Goal: Task Accomplishment & Management: Complete application form

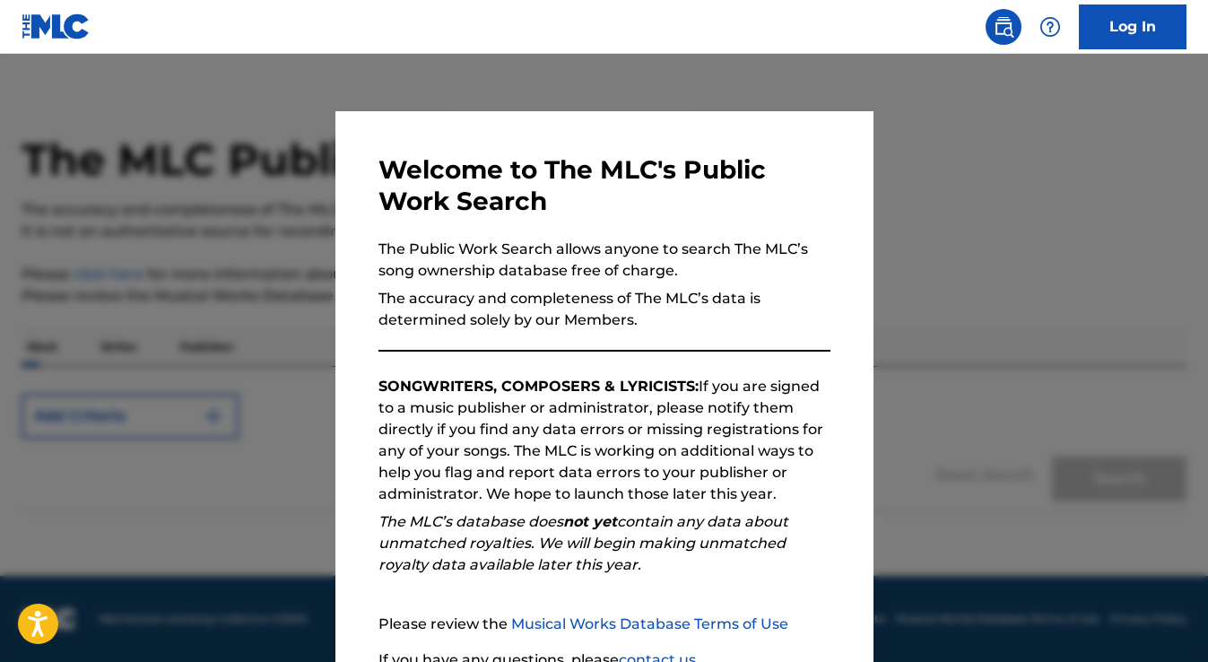
scroll to position [159, 0]
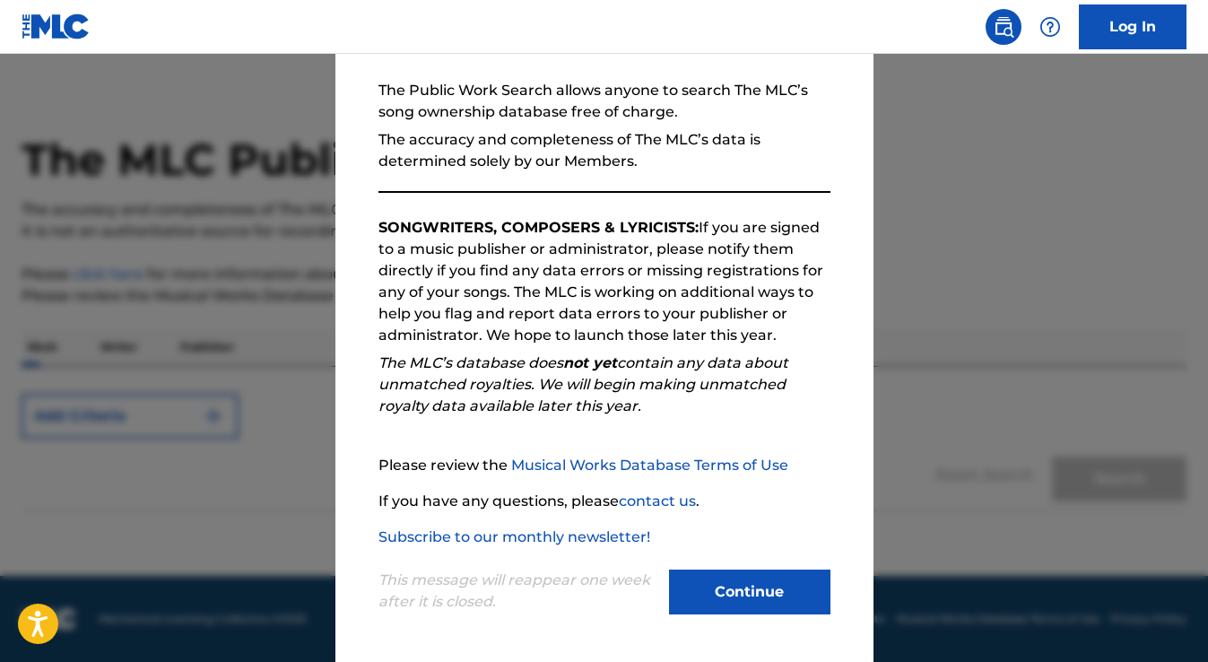
click at [784, 598] on button "Continue" at bounding box center [749, 592] width 161 height 45
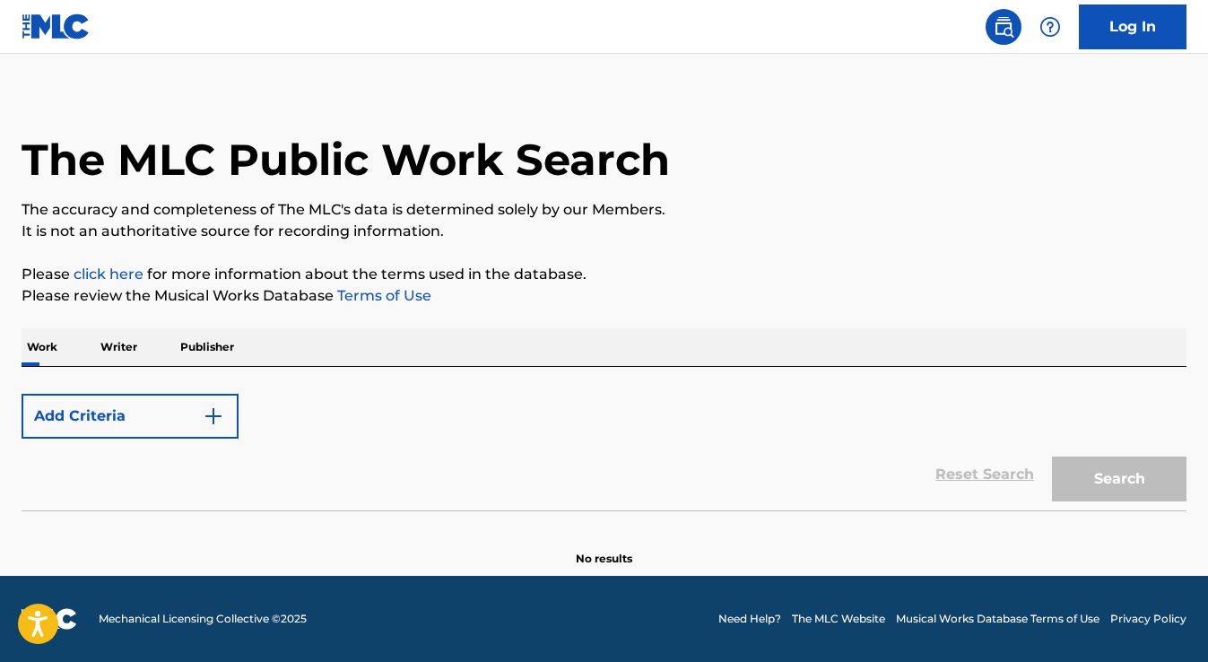
scroll to position [0, 0]
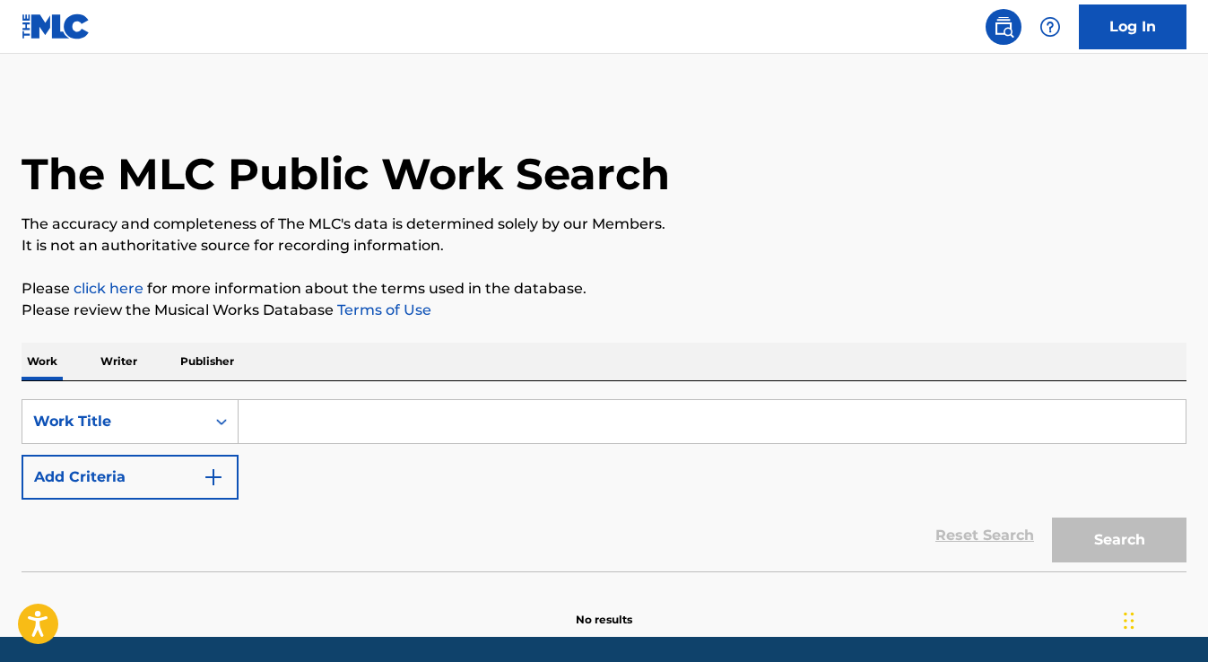
click at [125, 361] on p "Writer" at bounding box center [119, 362] width 48 height 38
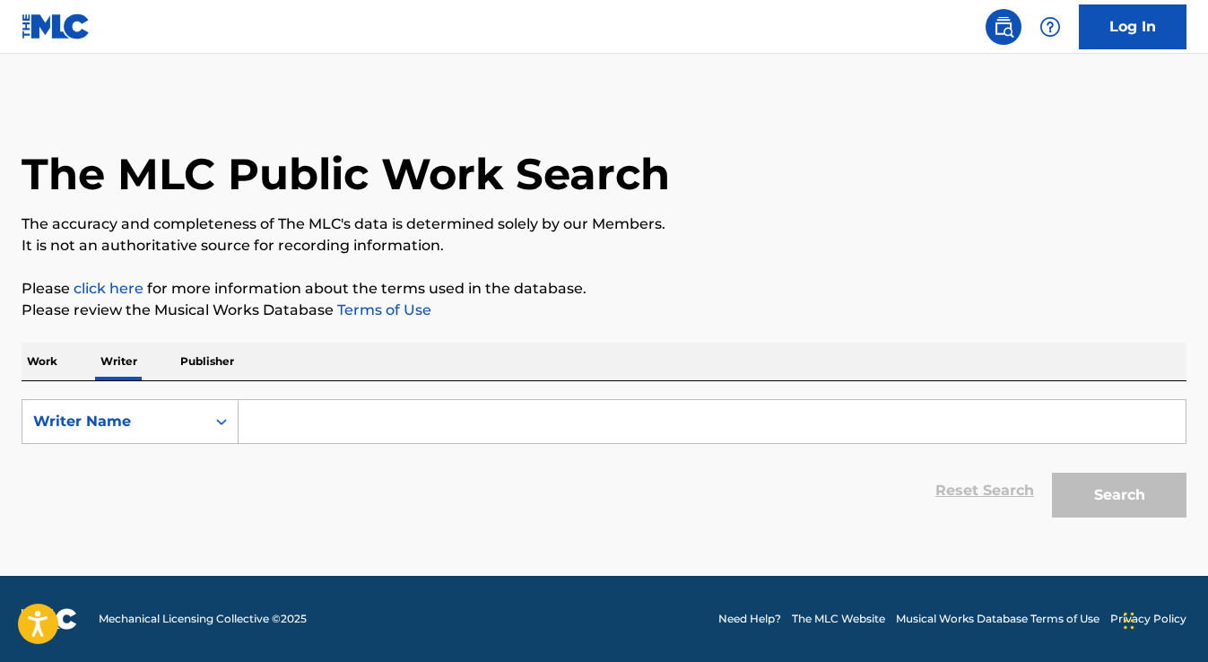
click at [302, 423] on input "Search Form" at bounding box center [712, 421] width 947 height 43
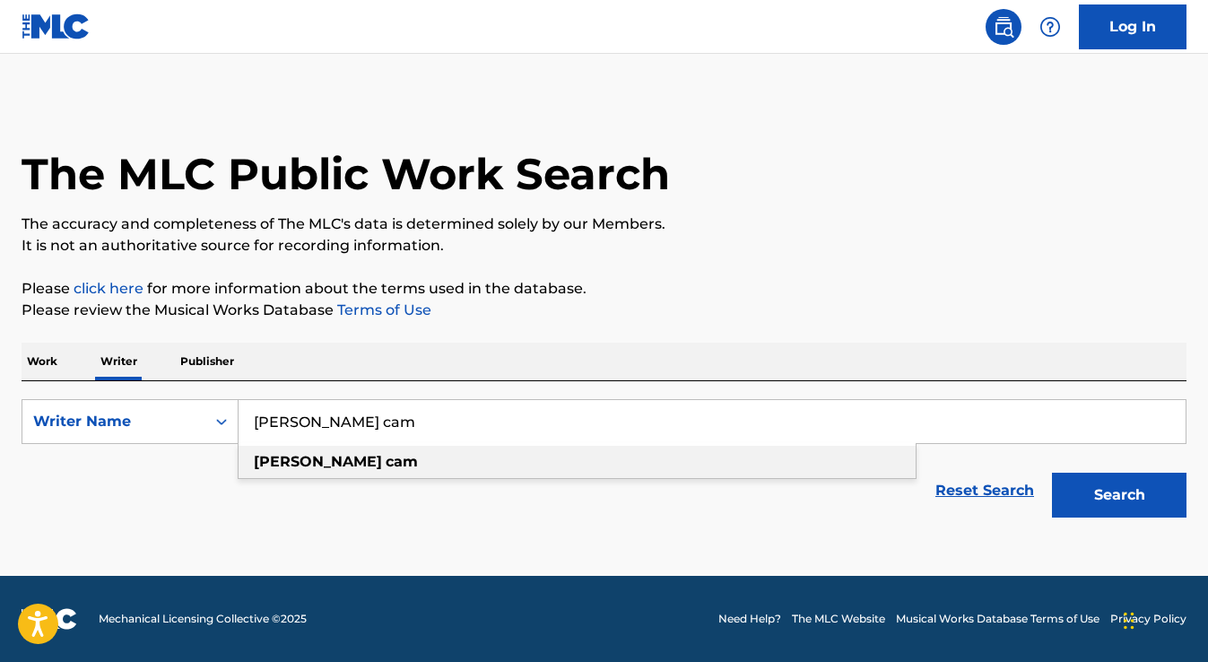
click at [386, 462] on strong "cam" at bounding box center [402, 461] width 32 height 17
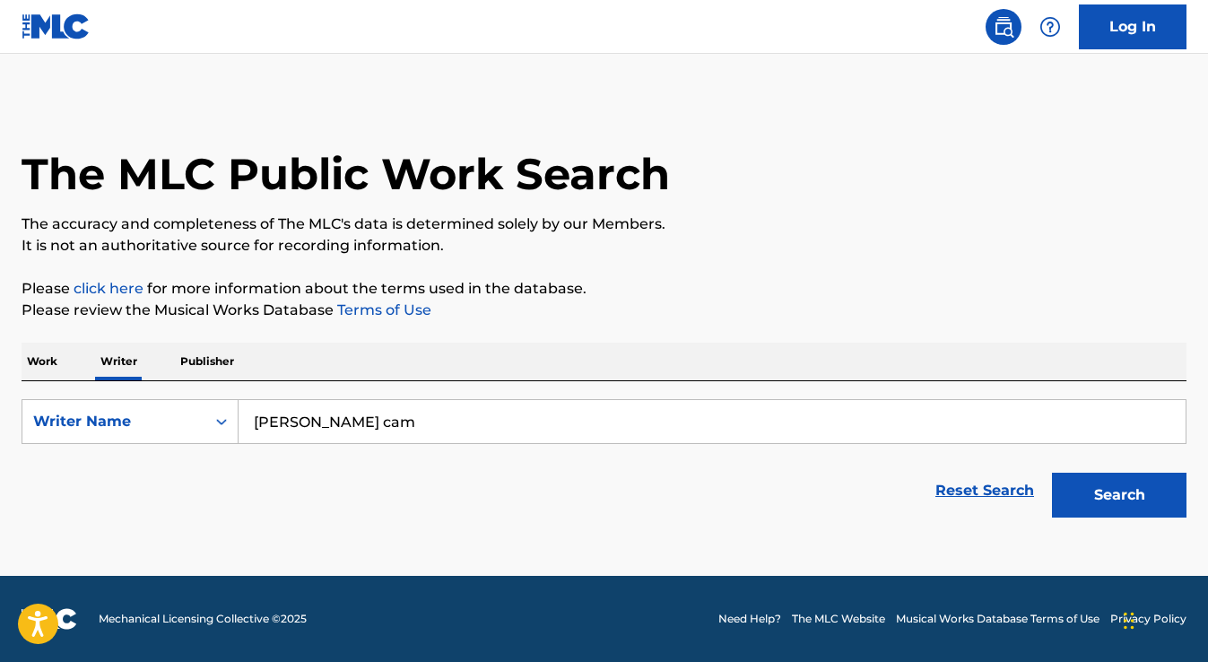
click at [1139, 498] on button "Search" at bounding box center [1119, 495] width 135 height 45
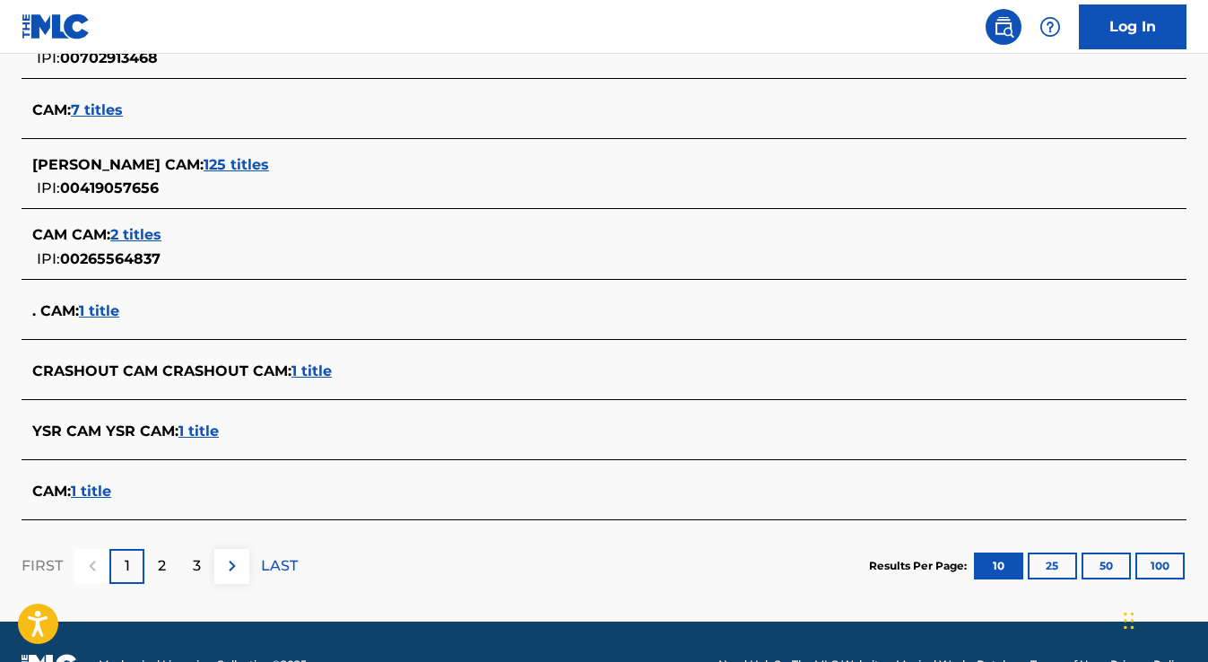
scroll to position [537, 0]
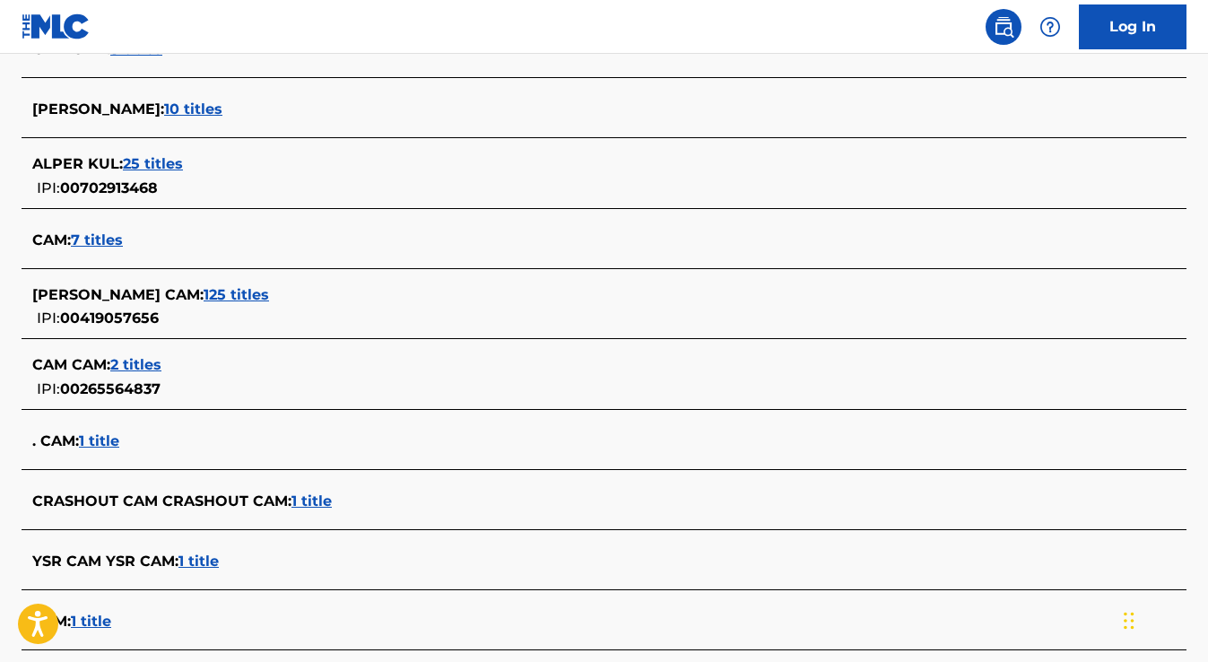
click at [204, 293] on span "125 titles" at bounding box center [236, 294] width 65 height 17
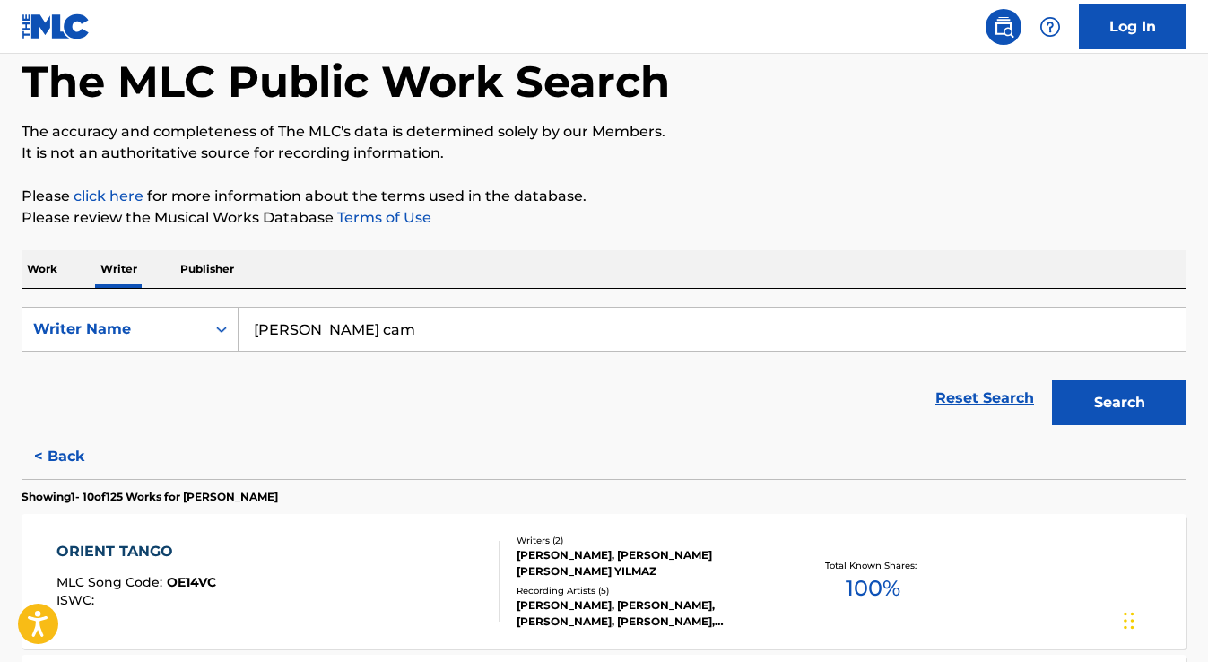
scroll to position [110, 0]
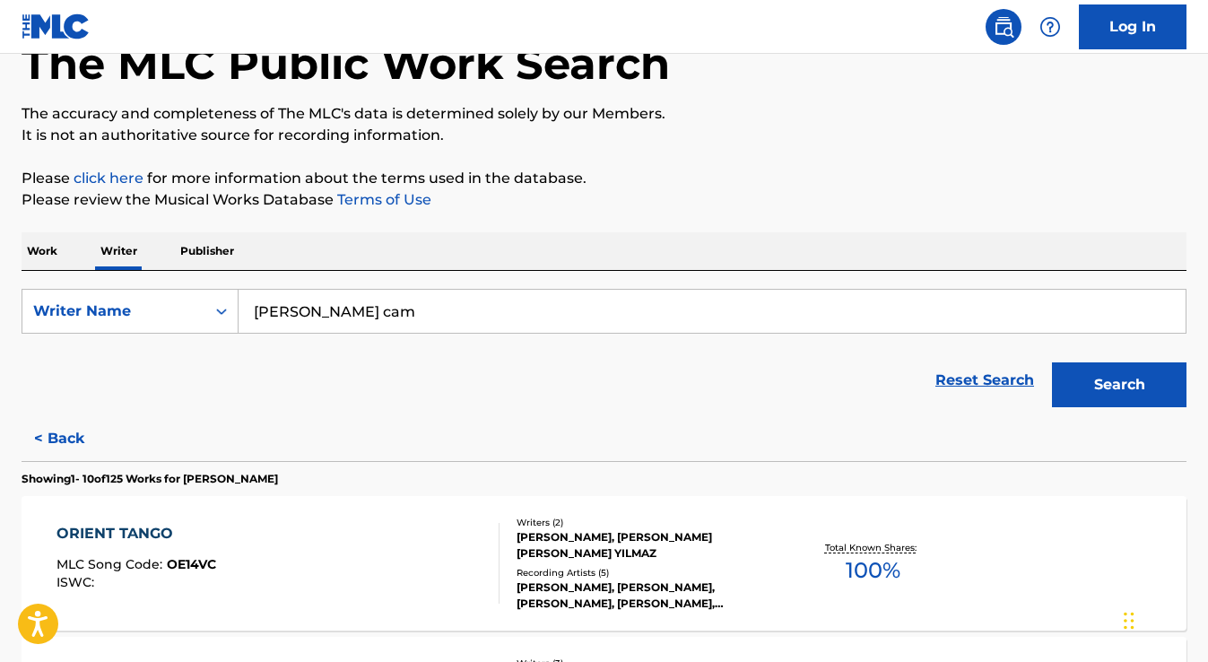
click at [362, 317] on input "[PERSON_NAME] cam" at bounding box center [712, 311] width 947 height 43
type input "t"
type input "[DEMOGRAPHIC_DATA] baloglu"
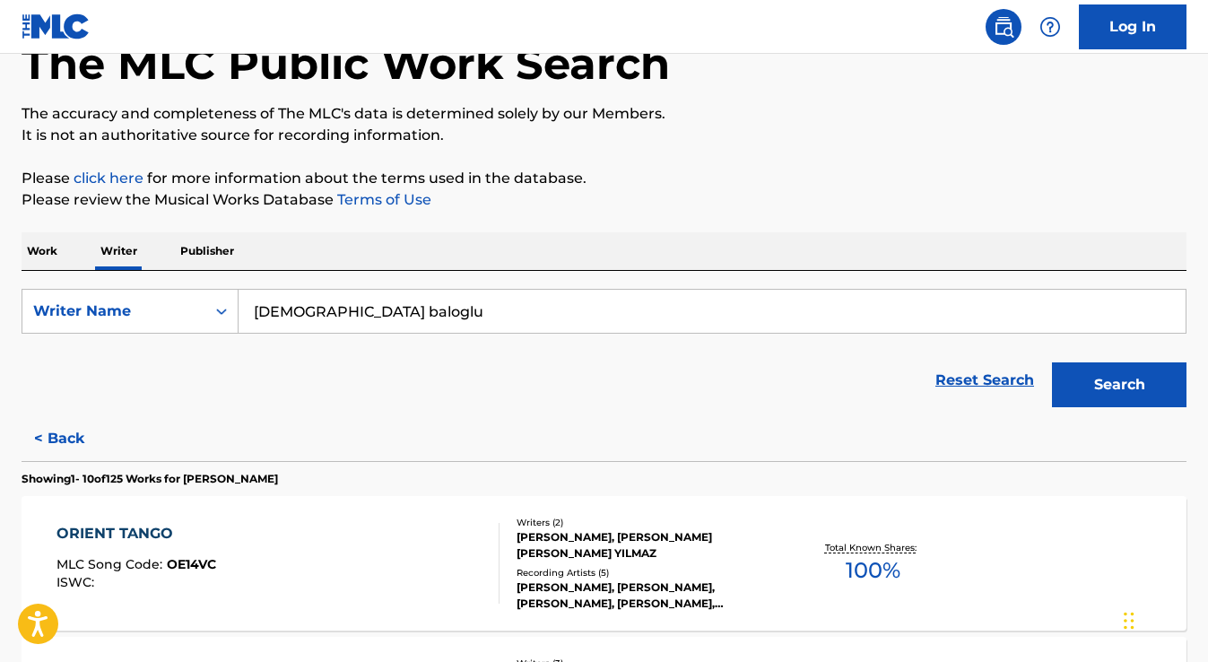
click at [1138, 381] on button "Search" at bounding box center [1119, 384] width 135 height 45
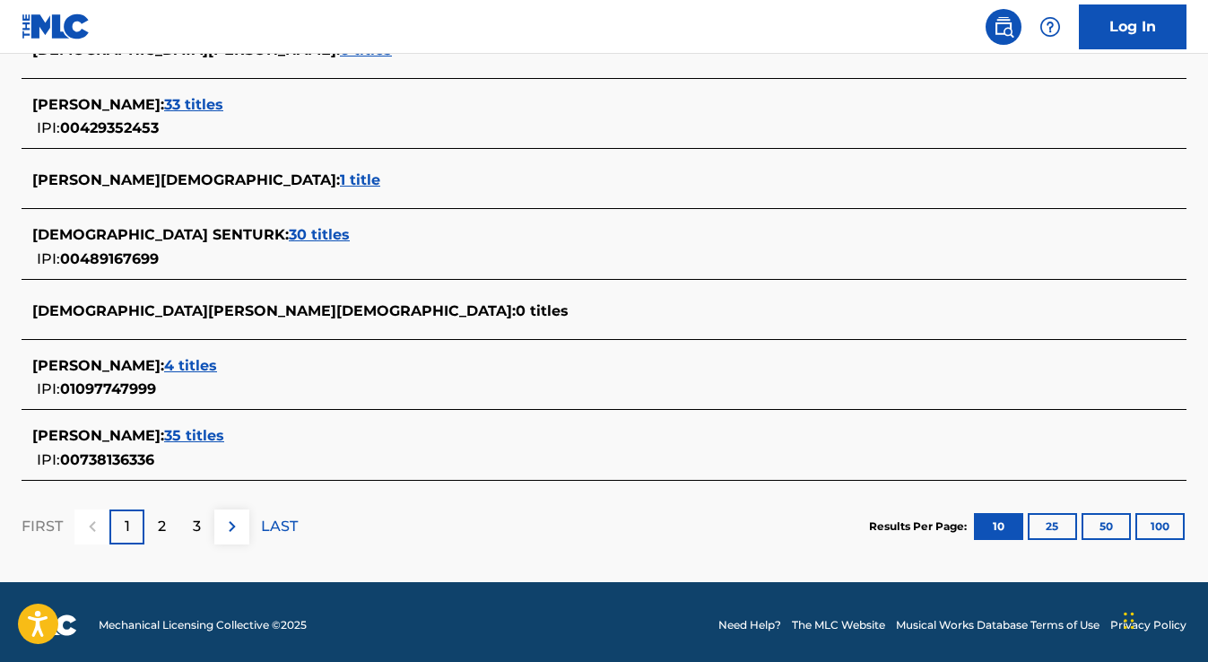
scroll to position [733, 0]
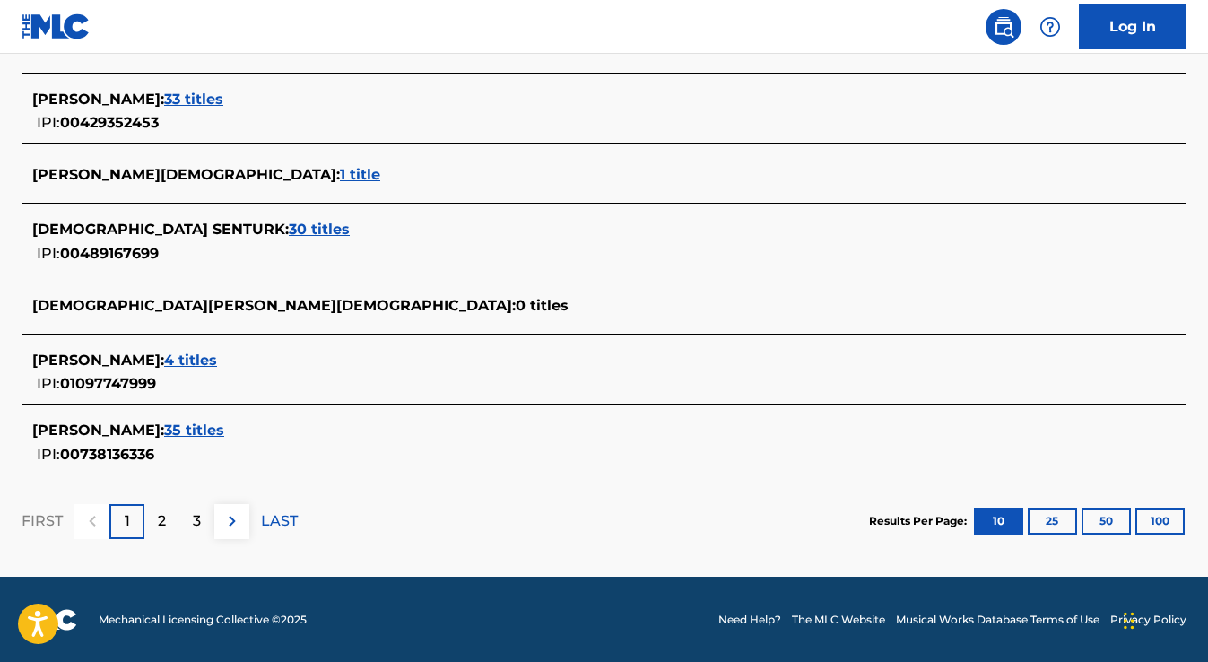
click at [161, 525] on p "2" at bounding box center [162, 521] width 8 height 22
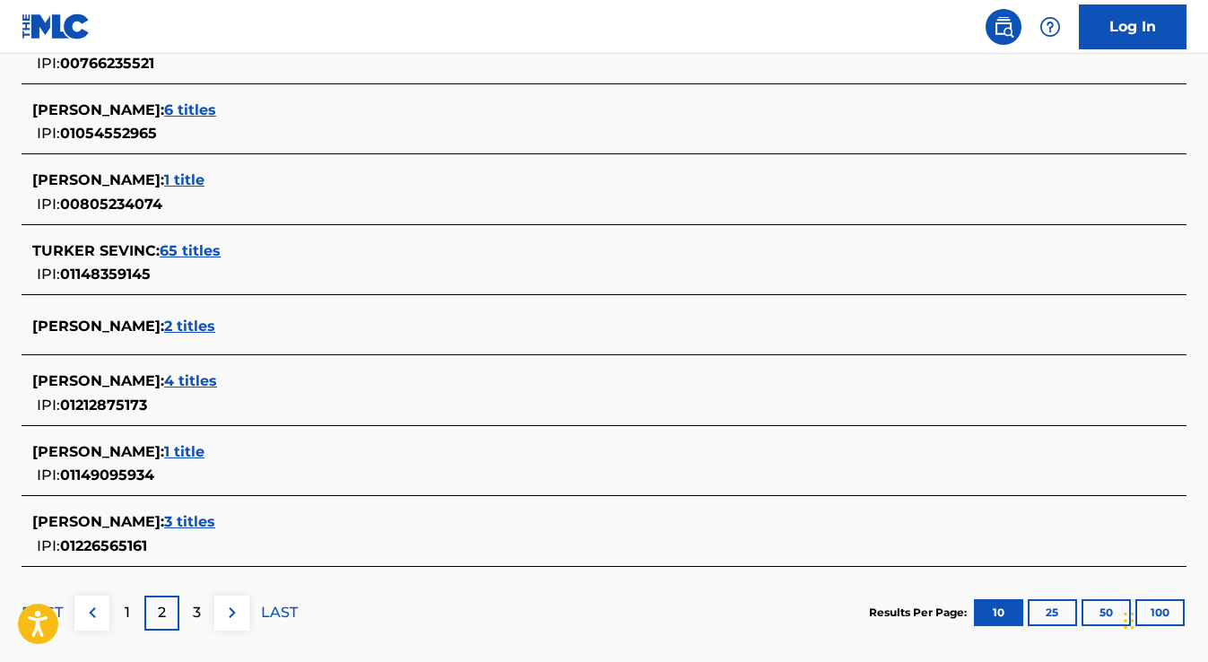
scroll to position [774, 0]
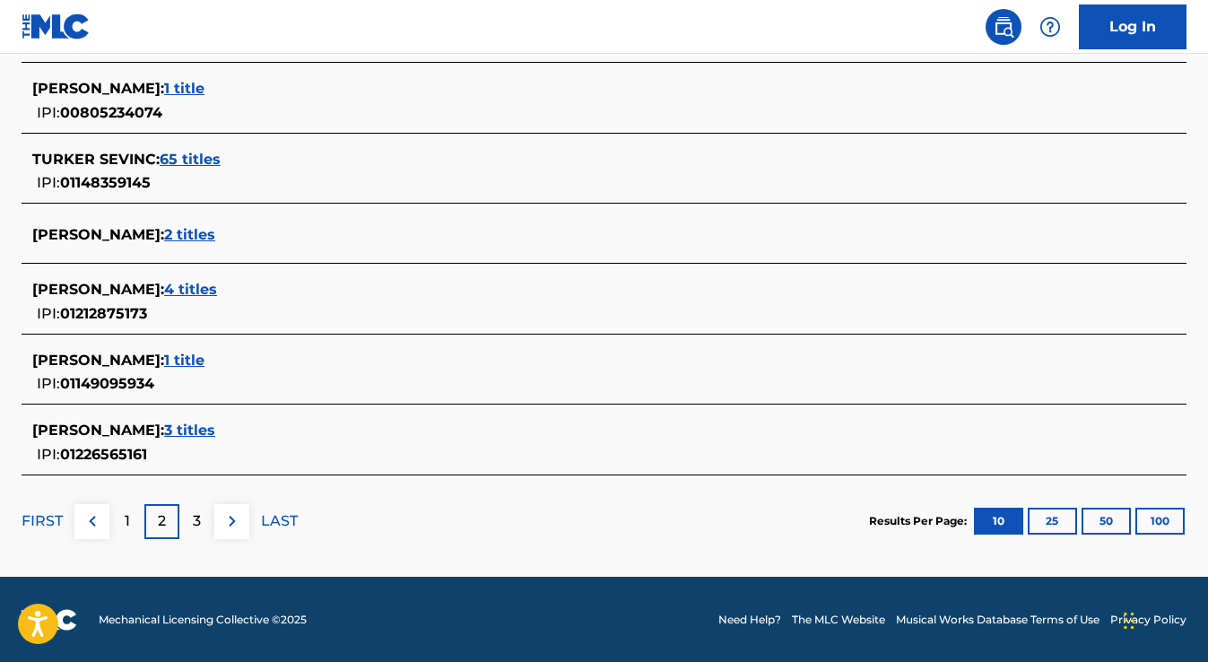
click at [196, 519] on p "3" at bounding box center [197, 521] width 8 height 22
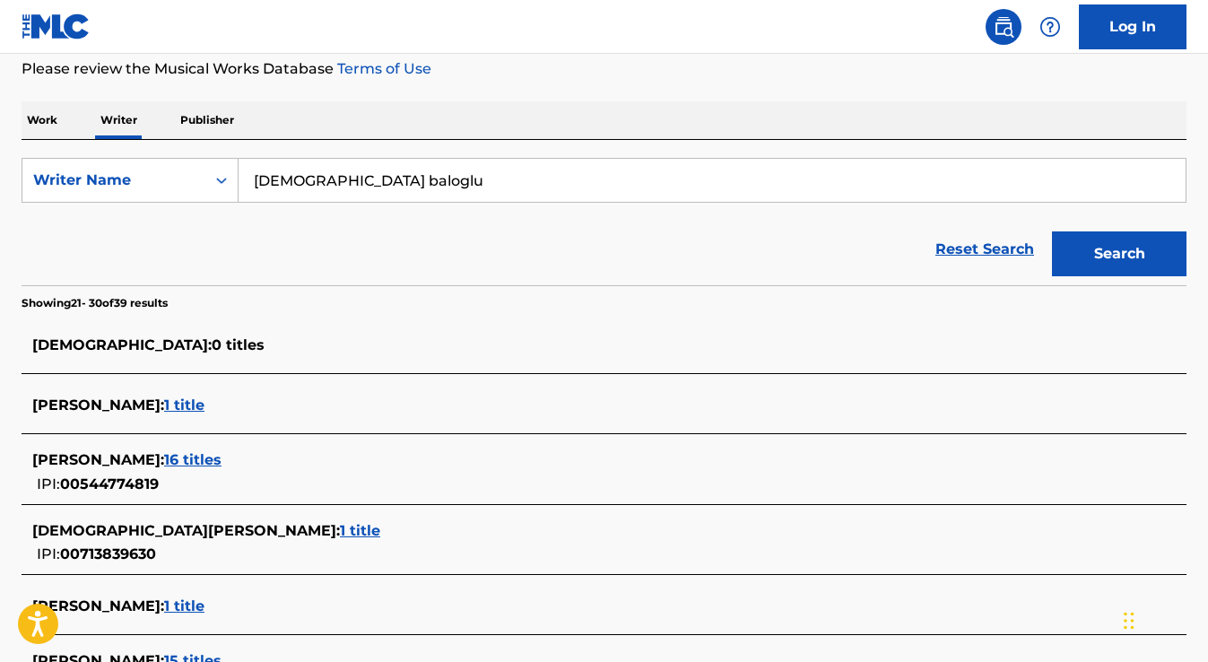
scroll to position [0, 0]
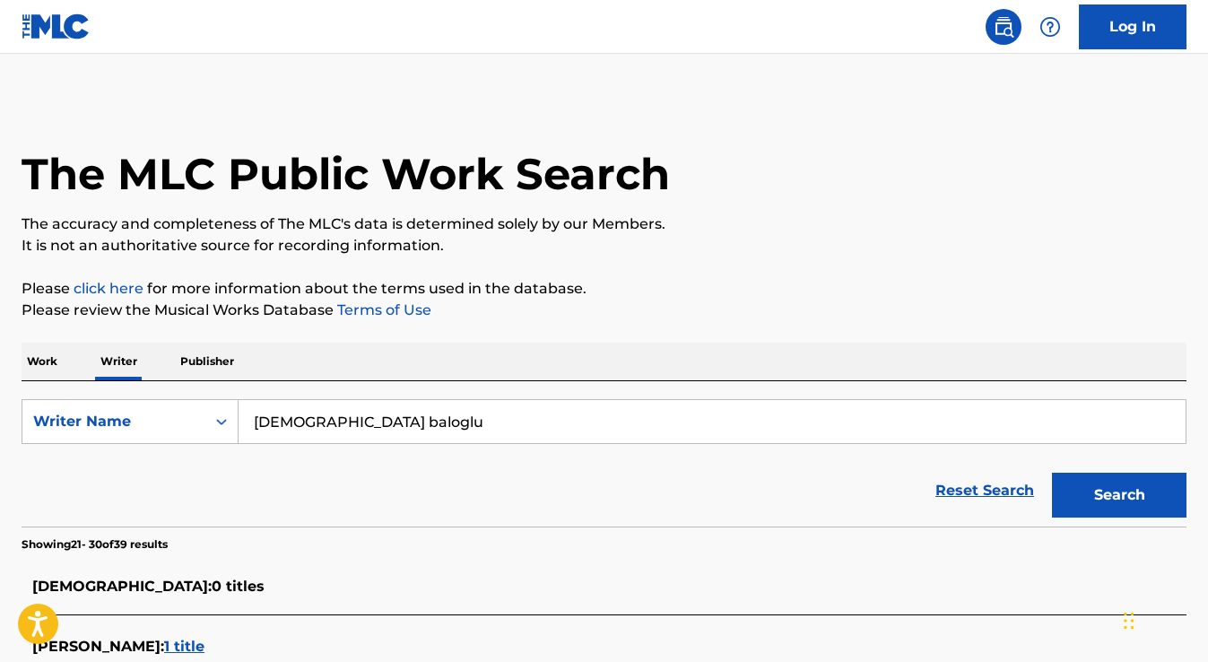
click at [68, 30] on img at bounding box center [56, 26] width 69 height 26
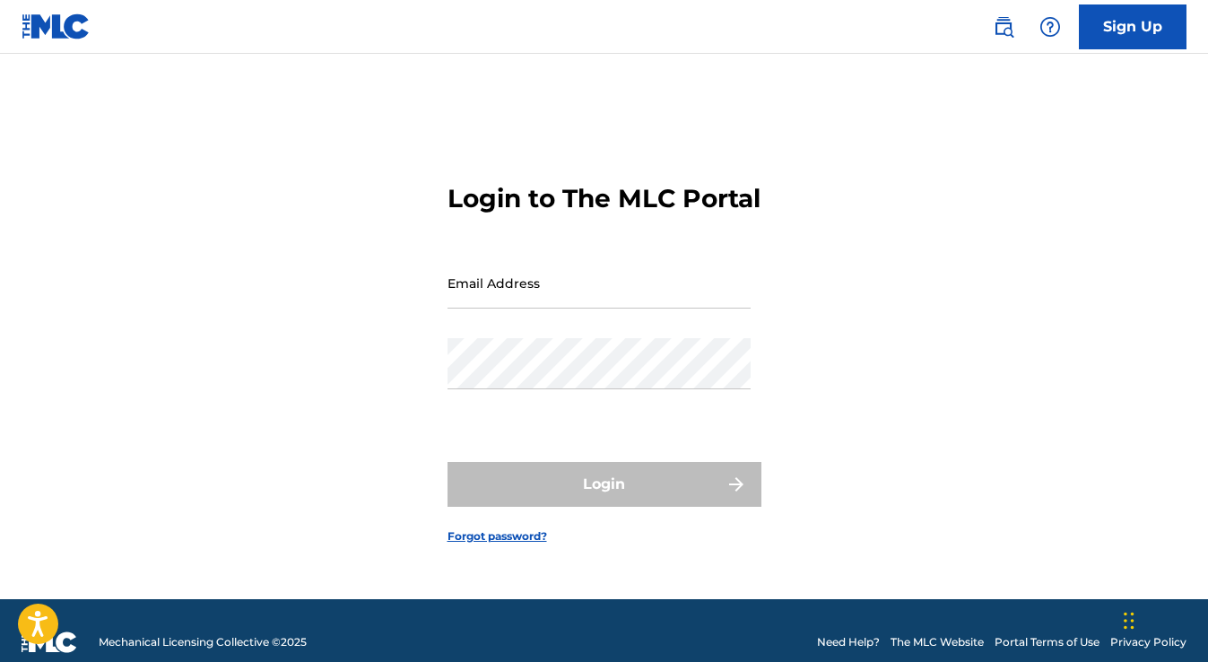
click at [1147, 34] on link "Sign Up" at bounding box center [1133, 26] width 108 height 45
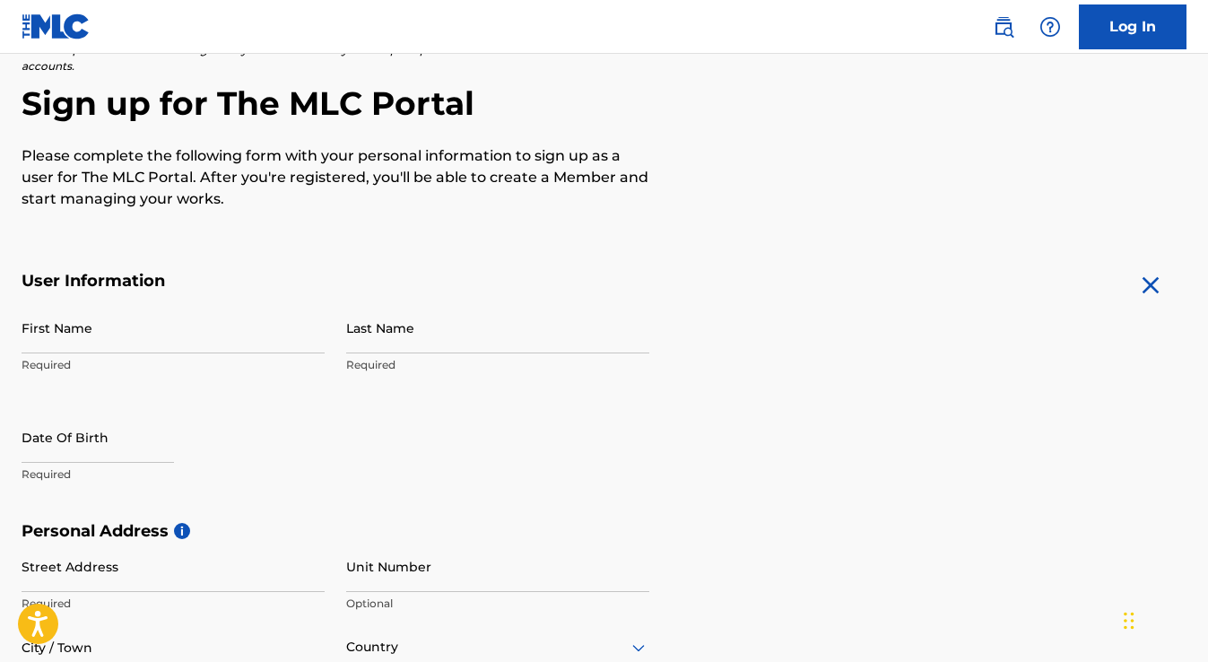
scroll to position [172, 0]
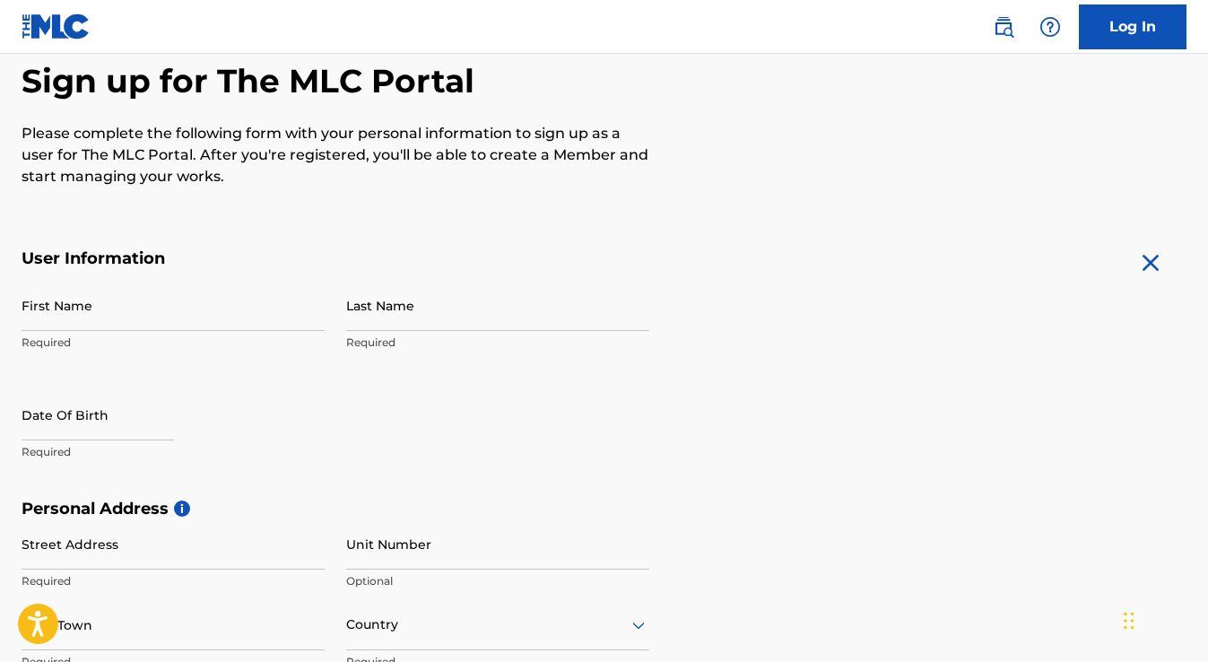
click at [144, 309] on input "First Name" at bounding box center [173, 305] width 303 height 51
type input "[DEMOGRAPHIC_DATA]"
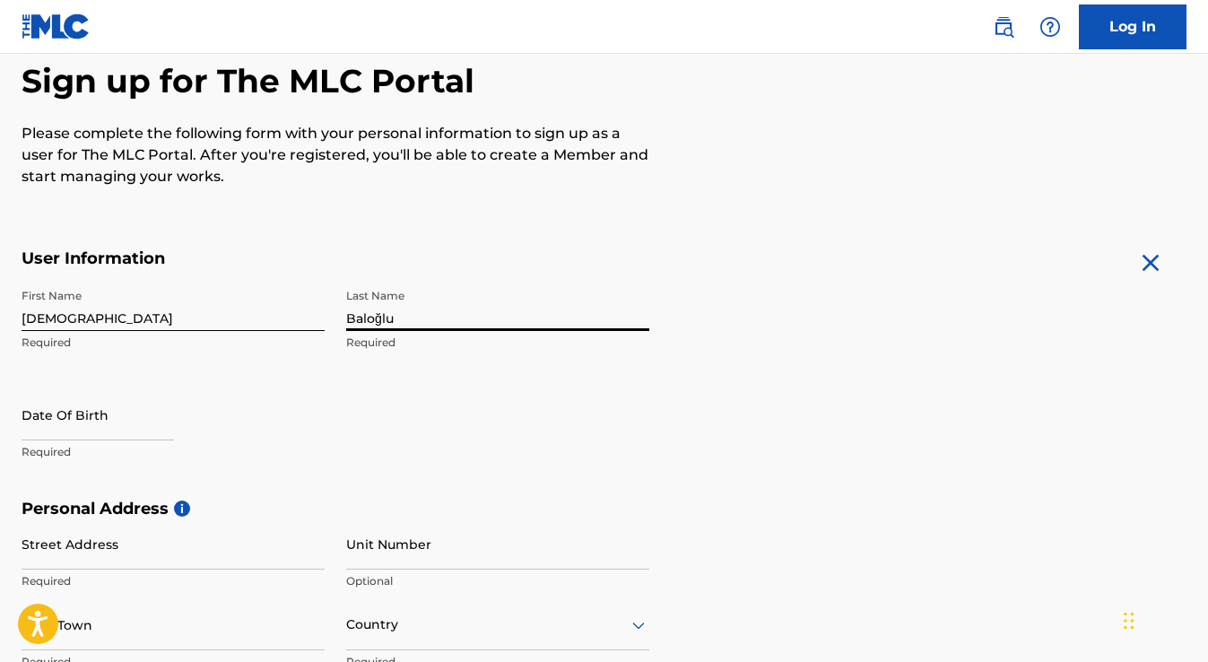
type input "Baloğlu"
select select "7"
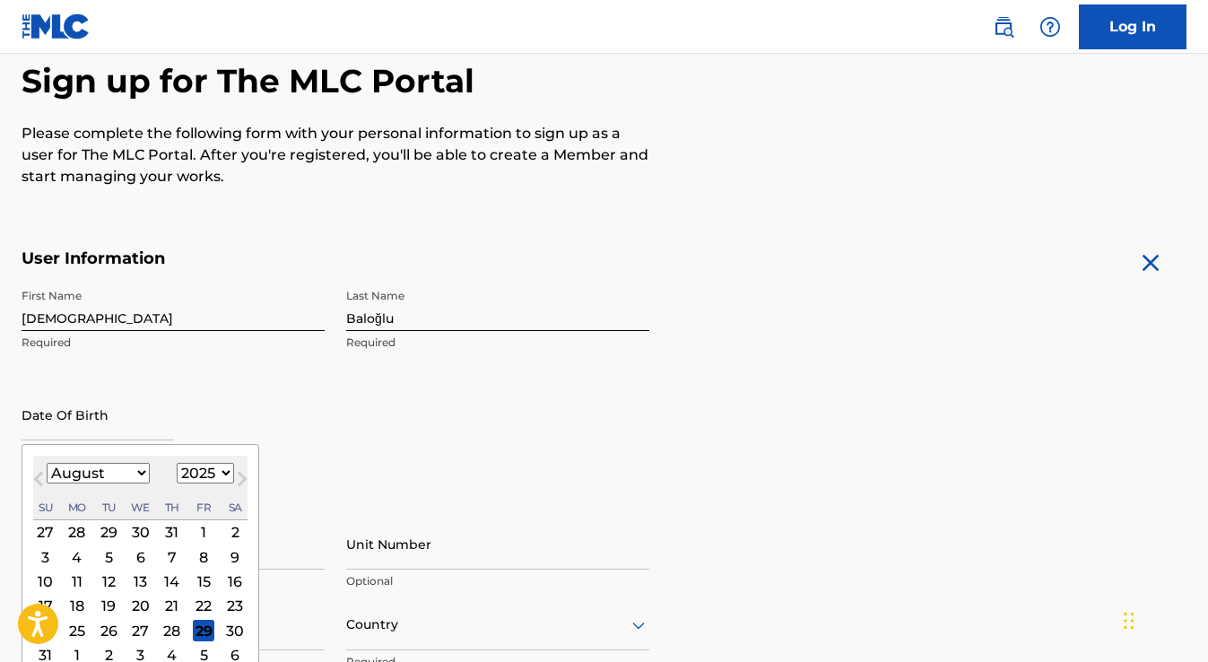
click at [216, 470] on select "1900 1901 1902 1903 1904 1905 1906 1907 1908 1909 1910 1911 1912 1913 1914 1915…" at bounding box center [205, 473] width 57 height 21
select select "1976"
click at [177, 463] on select "1900 1901 1902 1903 1904 1905 1906 1907 1908 1909 1910 1911 1912 1913 1914 1915…" at bounding box center [205, 473] width 57 height 21
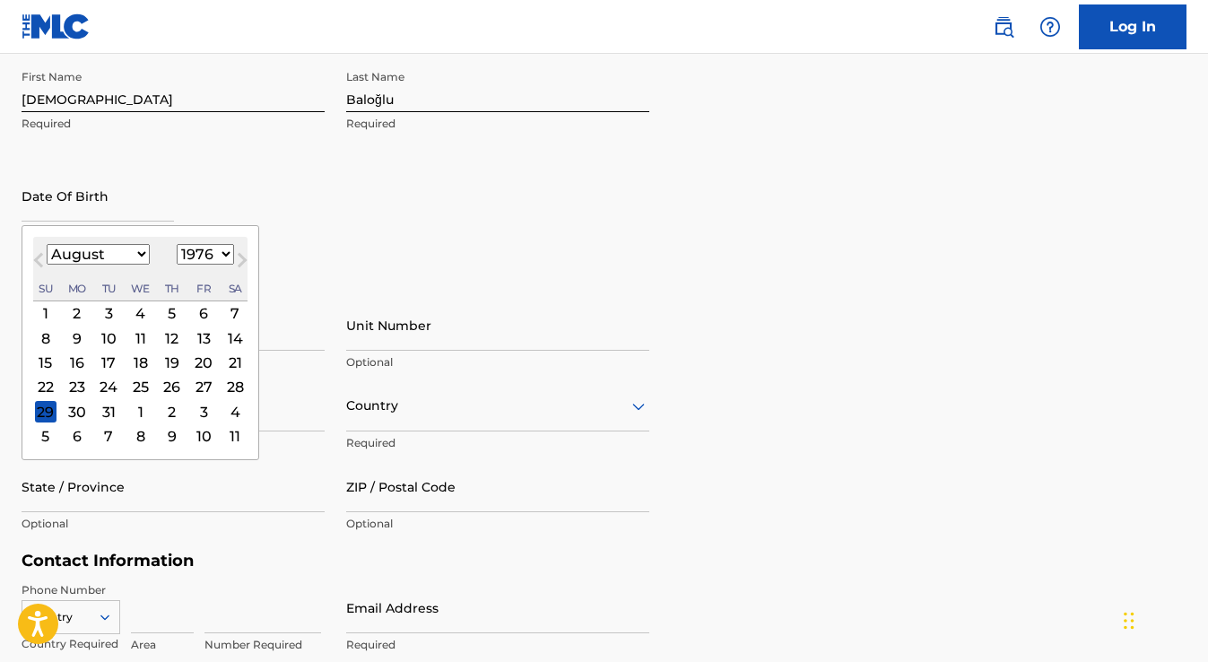
scroll to position [417, 0]
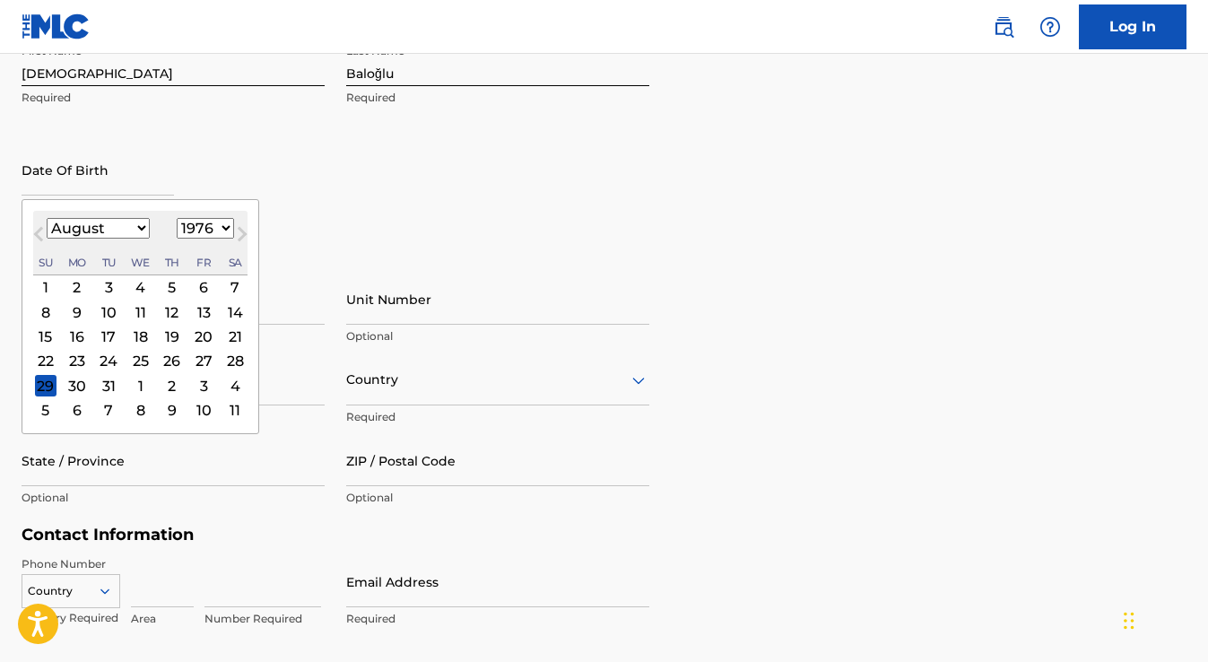
click at [110, 219] on select "January February March April May June July August September October November De…" at bounding box center [98, 228] width 103 height 21
select select "2"
click at [47, 218] on select "January February March April May June July August September October November De…" at bounding box center [98, 228] width 103 height 21
click at [168, 333] on div "18" at bounding box center [172, 337] width 22 height 22
type input "[DATE]"
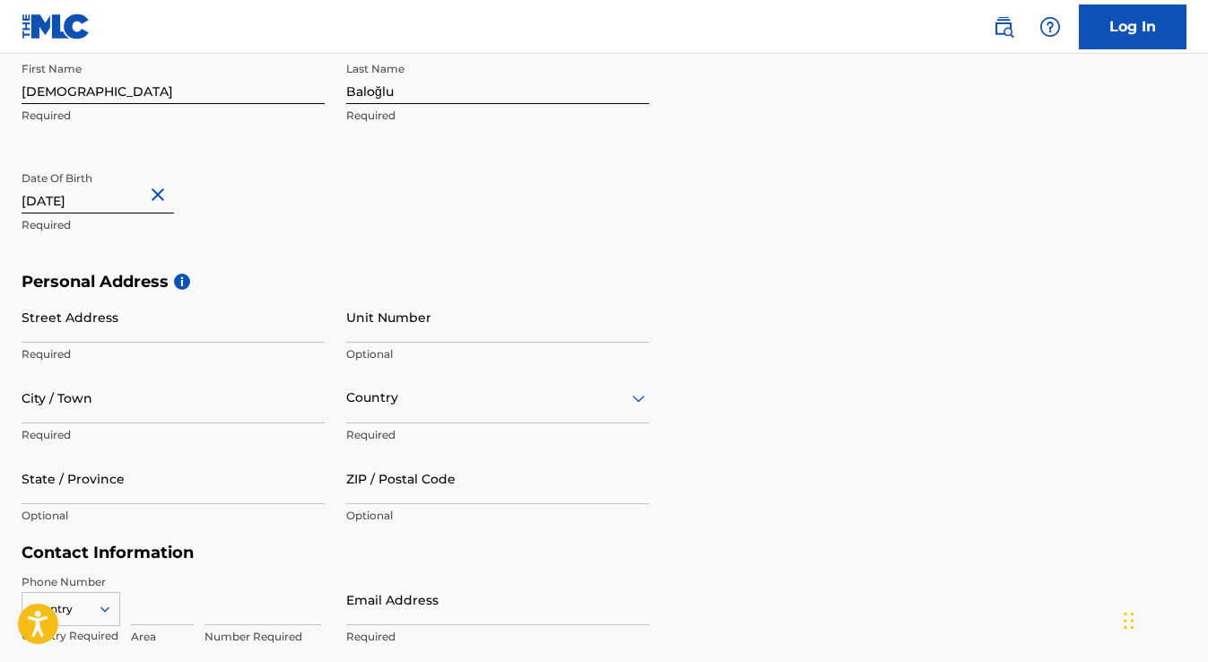
scroll to position [418, 0]
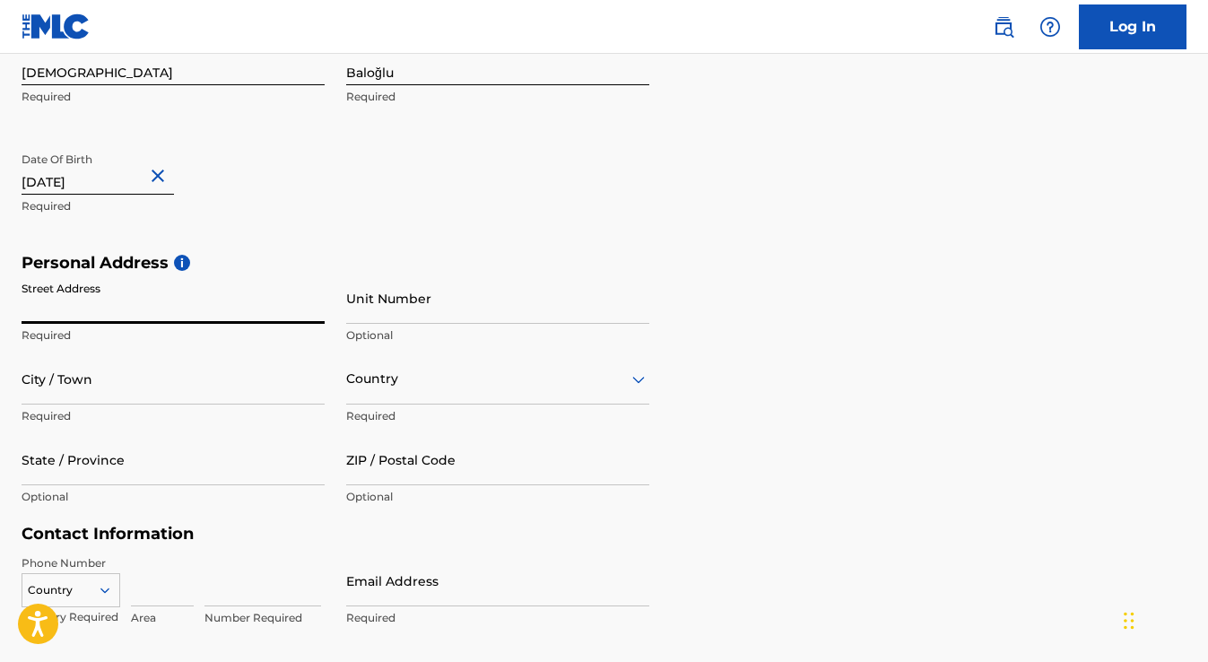
click at [158, 303] on input "Street Address" at bounding box center [173, 298] width 303 height 51
type input "[PERSON_NAME]. Ordu Cad. Sinpas Aqua 2010"
click at [400, 311] on input "Unit Number" at bounding box center [497, 298] width 303 height 51
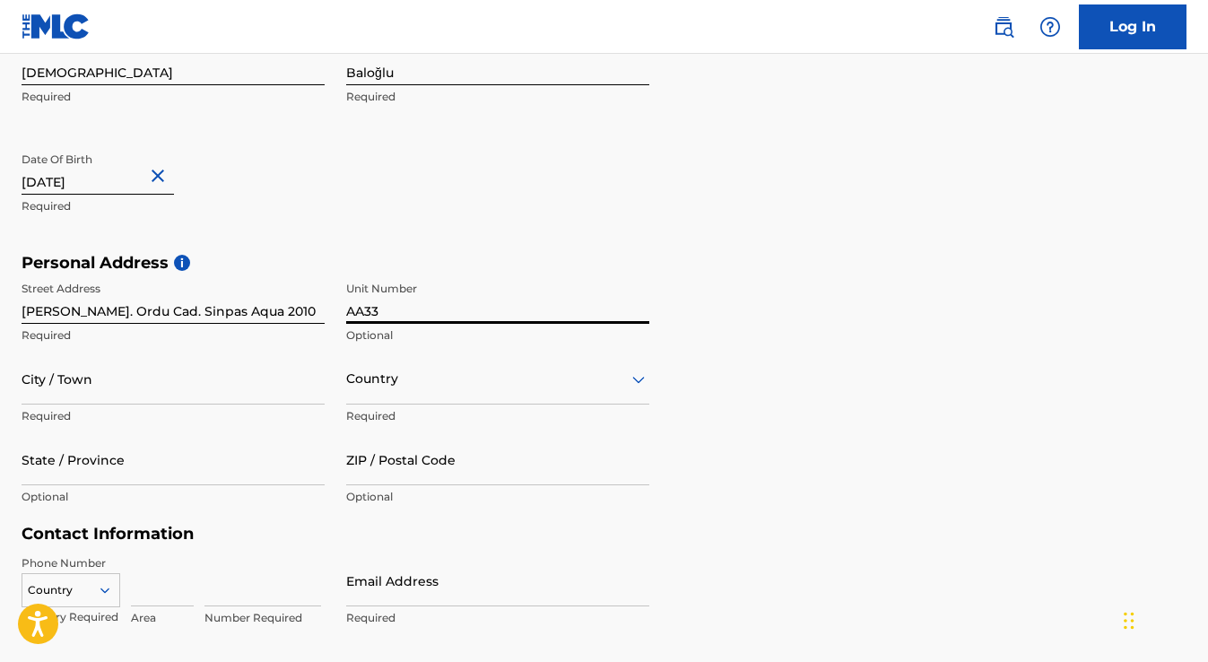
type input "AA33"
click at [162, 383] on input "City / Town" at bounding box center [173, 378] width 303 height 51
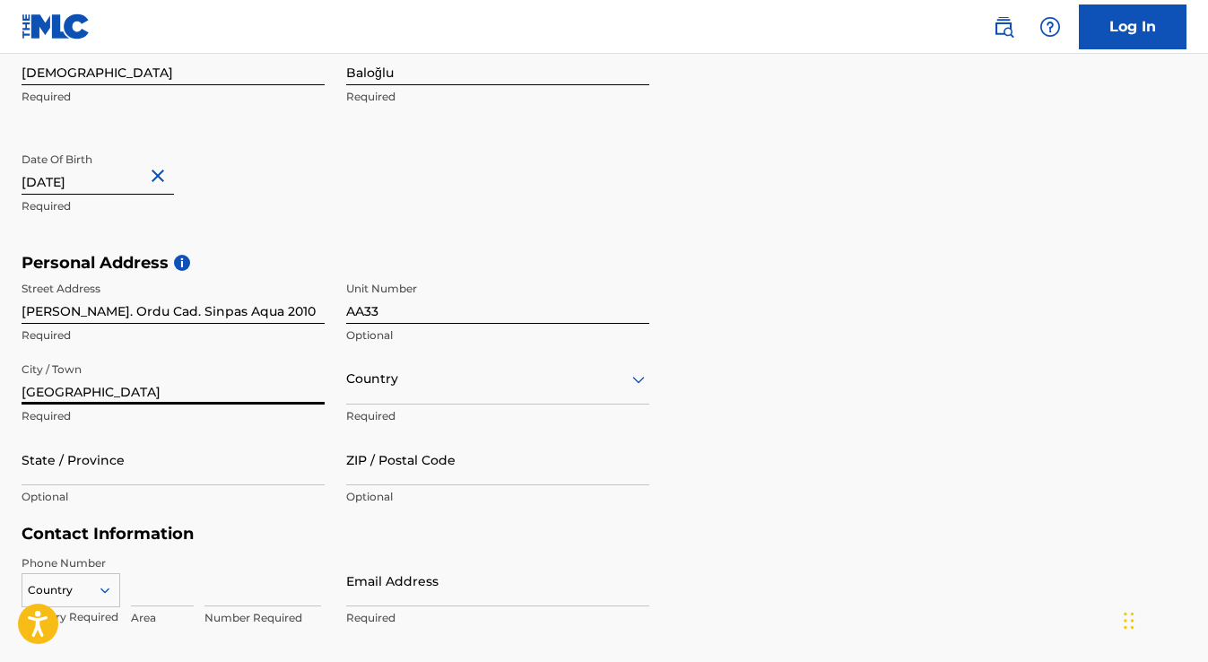
type input "[GEOGRAPHIC_DATA]"
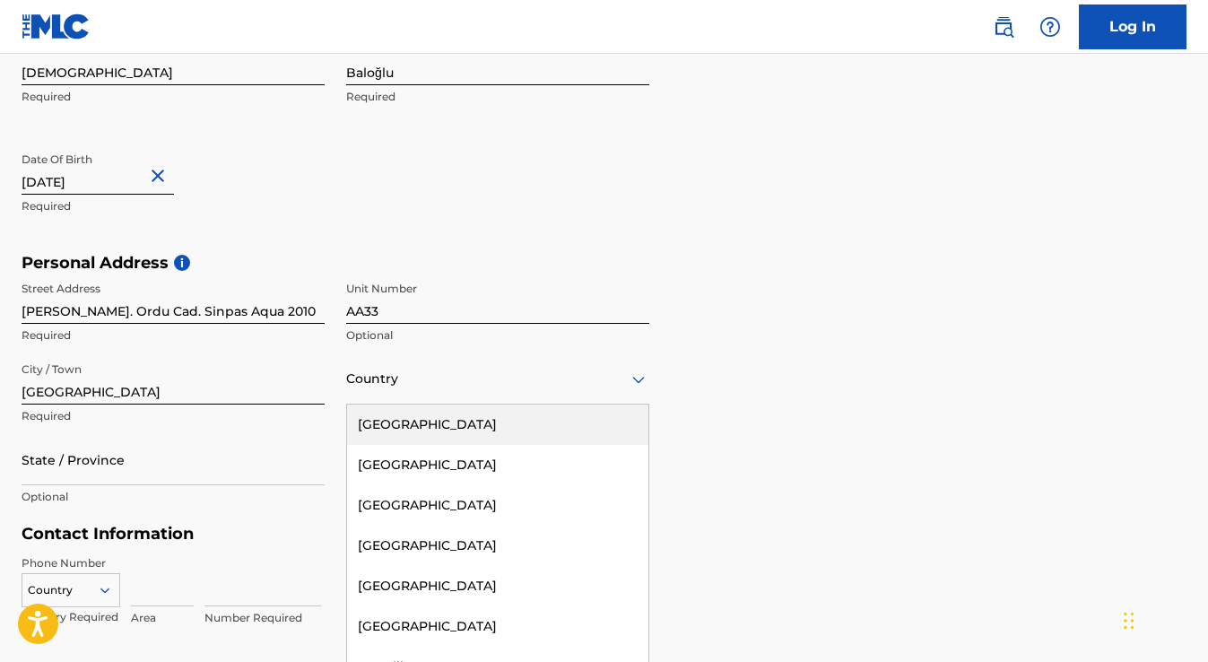
scroll to position [431, 0]
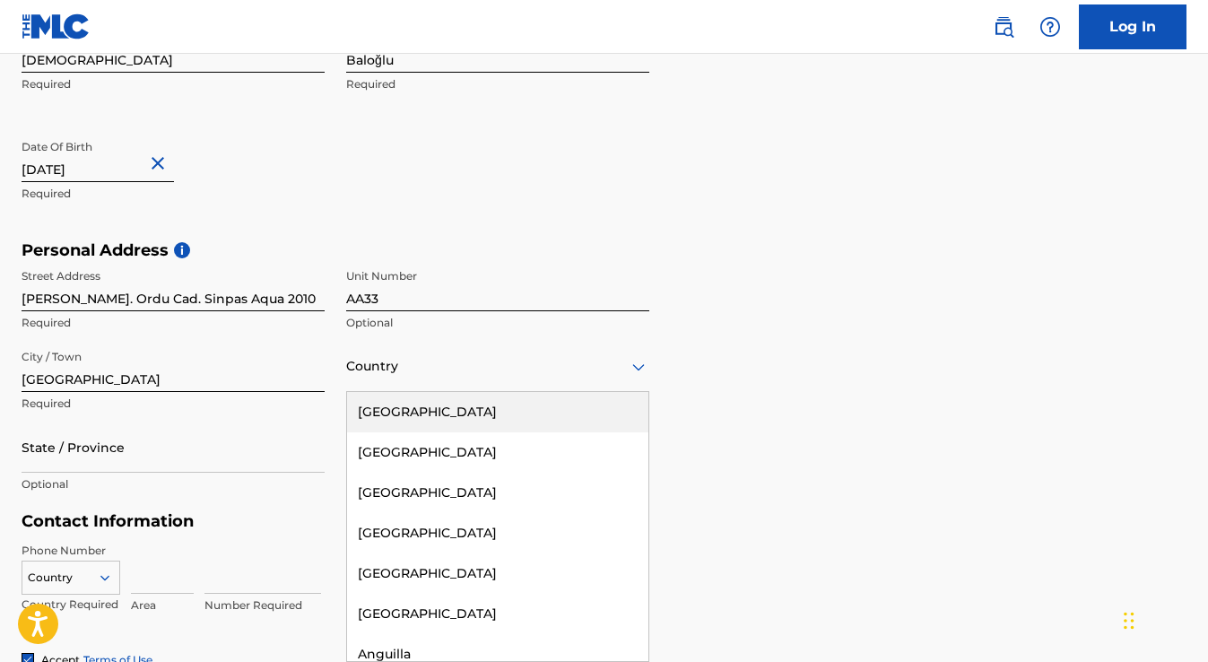
click at [580, 386] on div "Country" at bounding box center [497, 366] width 303 height 51
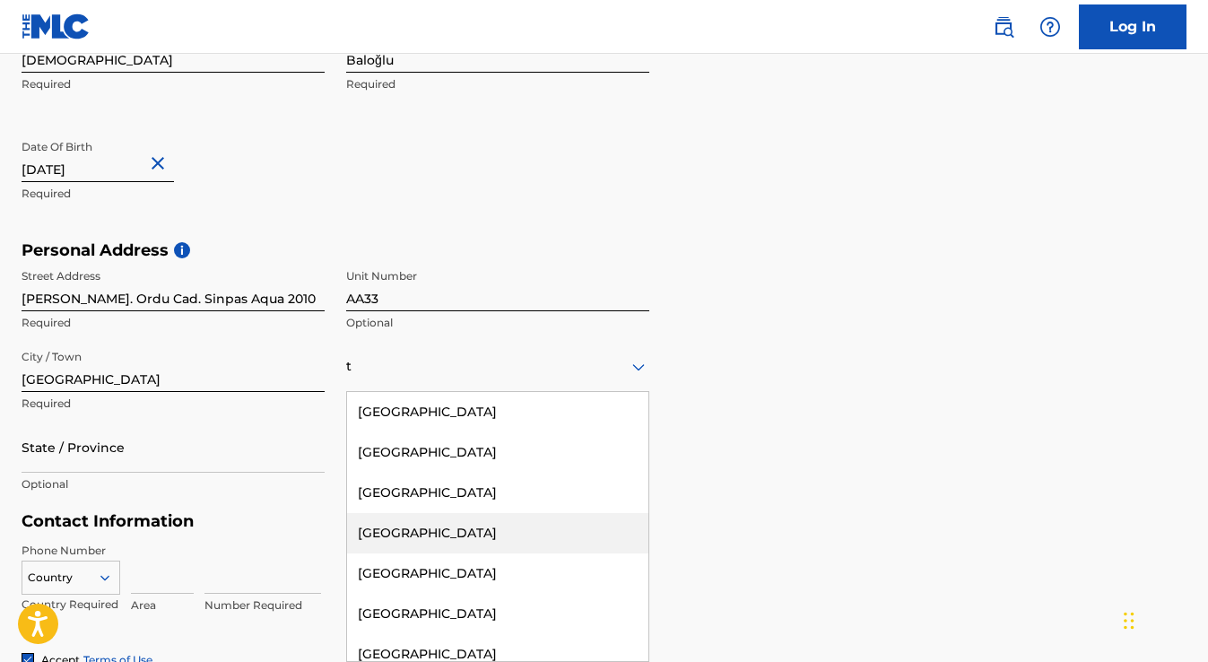
type input "t"
click at [835, 439] on div "Personal Address i Street Address [PERSON_NAME][GEOGRAPHIC_DATA]. Ordu Cad. Sin…" at bounding box center [604, 376] width 1165 height 272
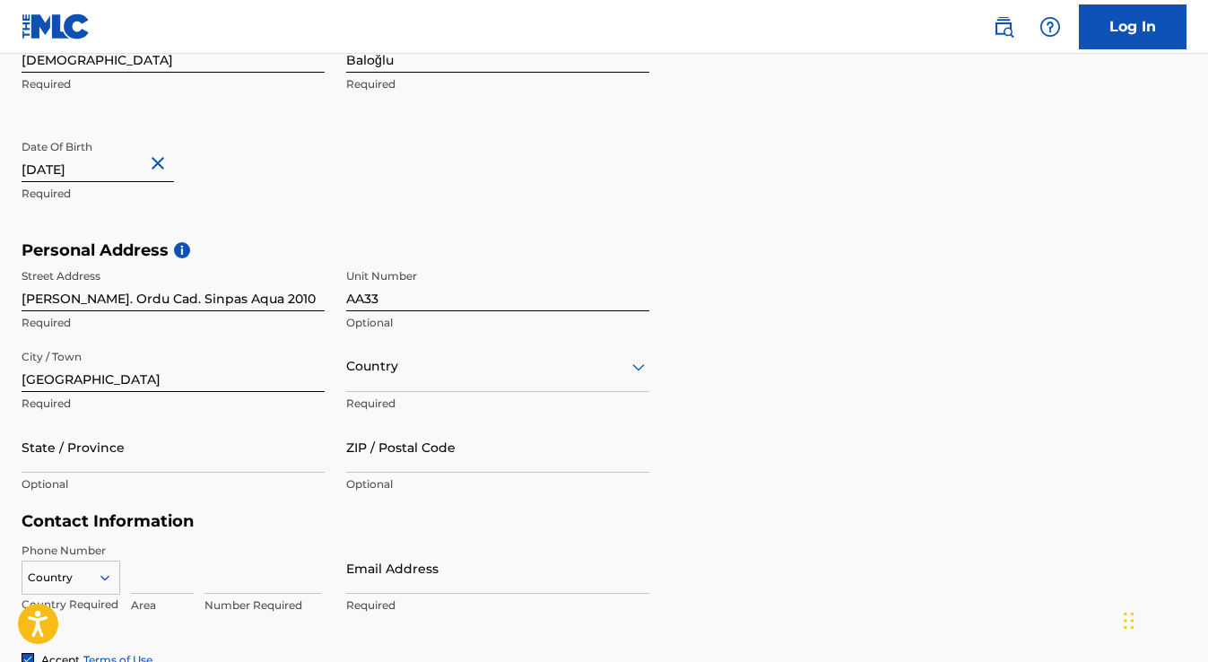
scroll to position [681, 0]
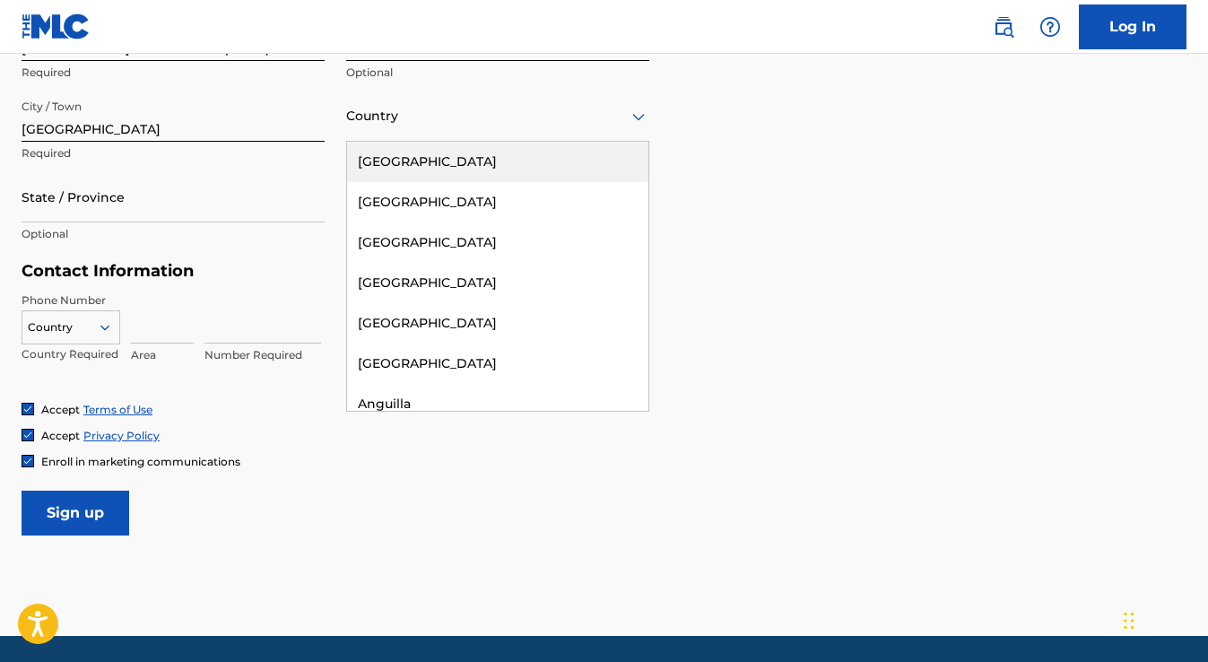
click at [611, 124] on div at bounding box center [497, 116] width 303 height 22
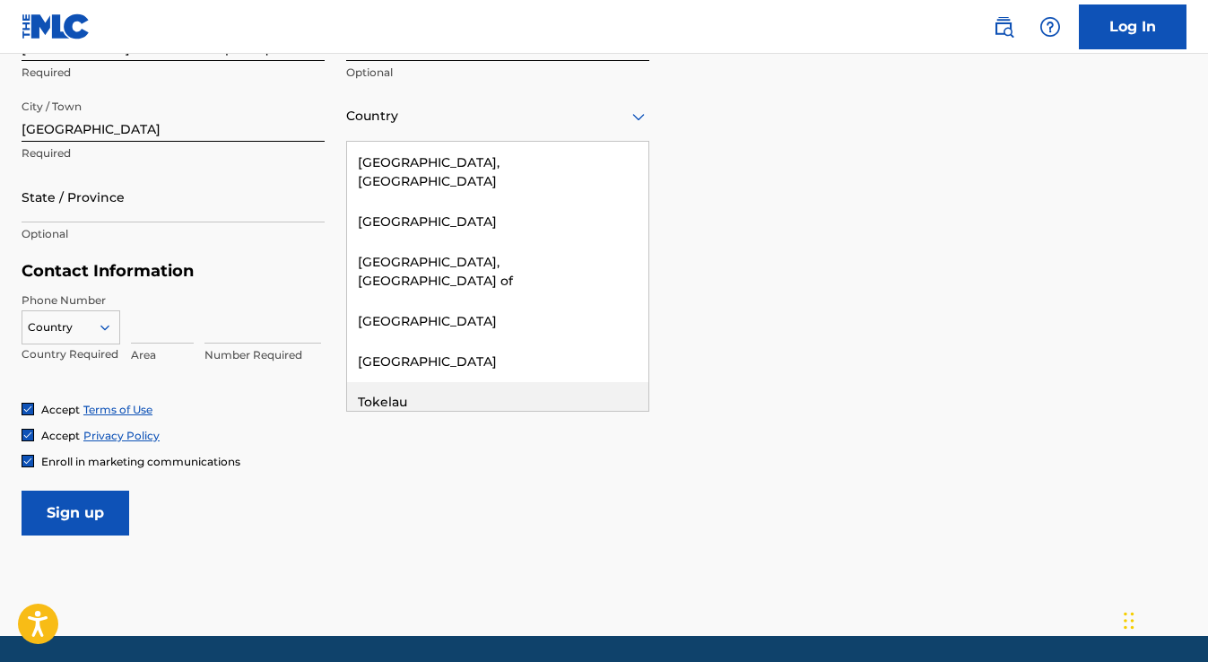
scroll to position [8080, 0]
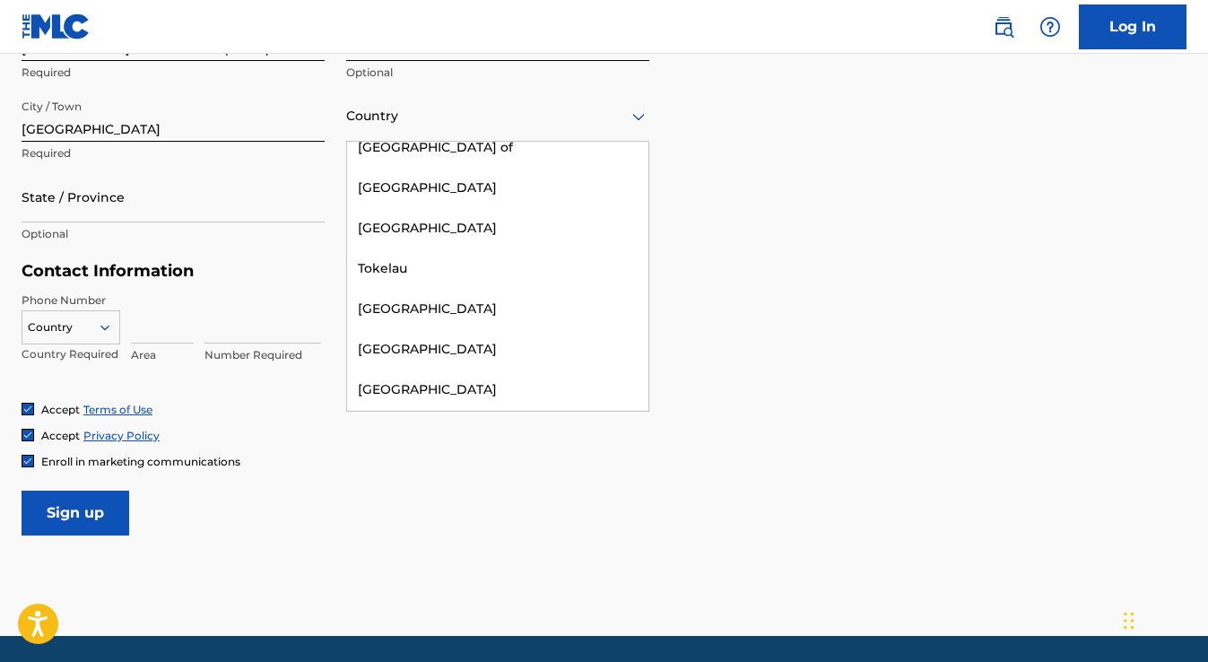
click at [445, 410] on div "[GEOGRAPHIC_DATA]" at bounding box center [497, 430] width 301 height 40
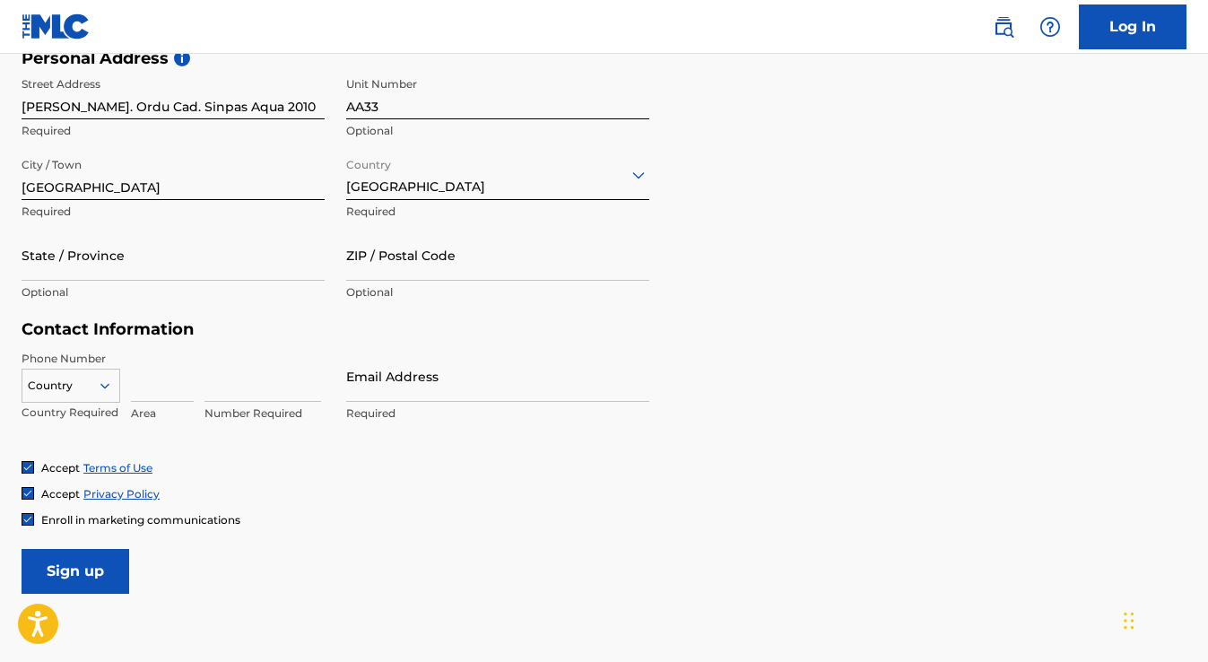
scroll to position [610, 0]
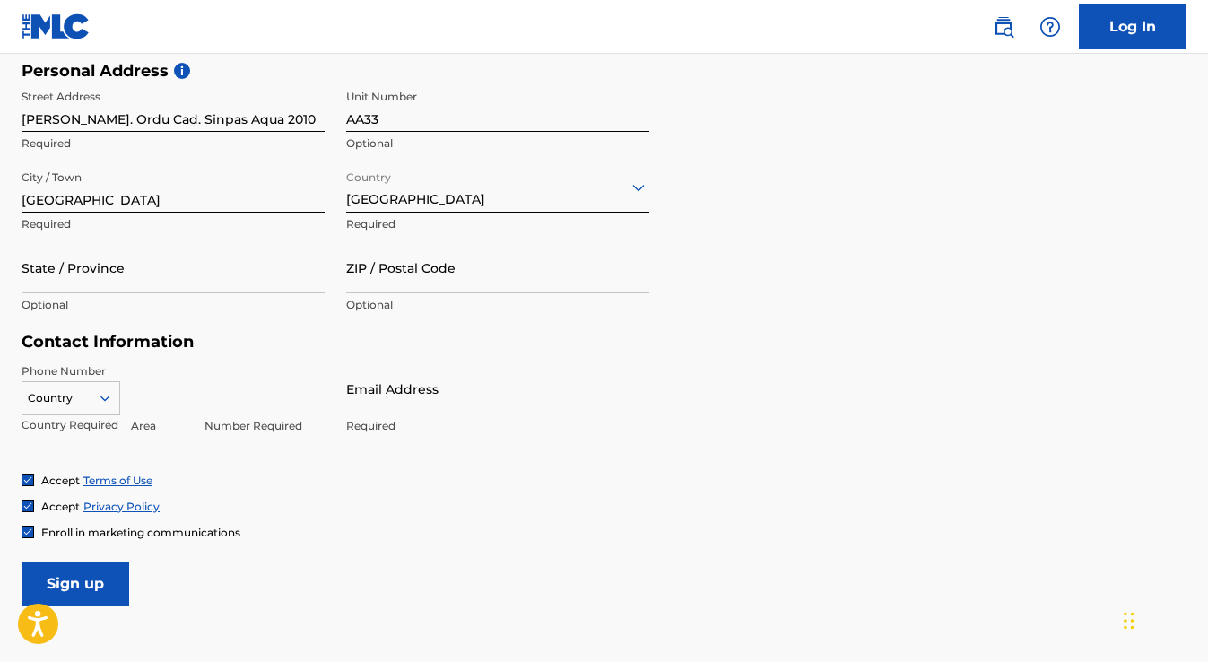
click at [177, 275] on input "State / Province" at bounding box center [173, 267] width 303 height 51
type input "Sancaktepe"
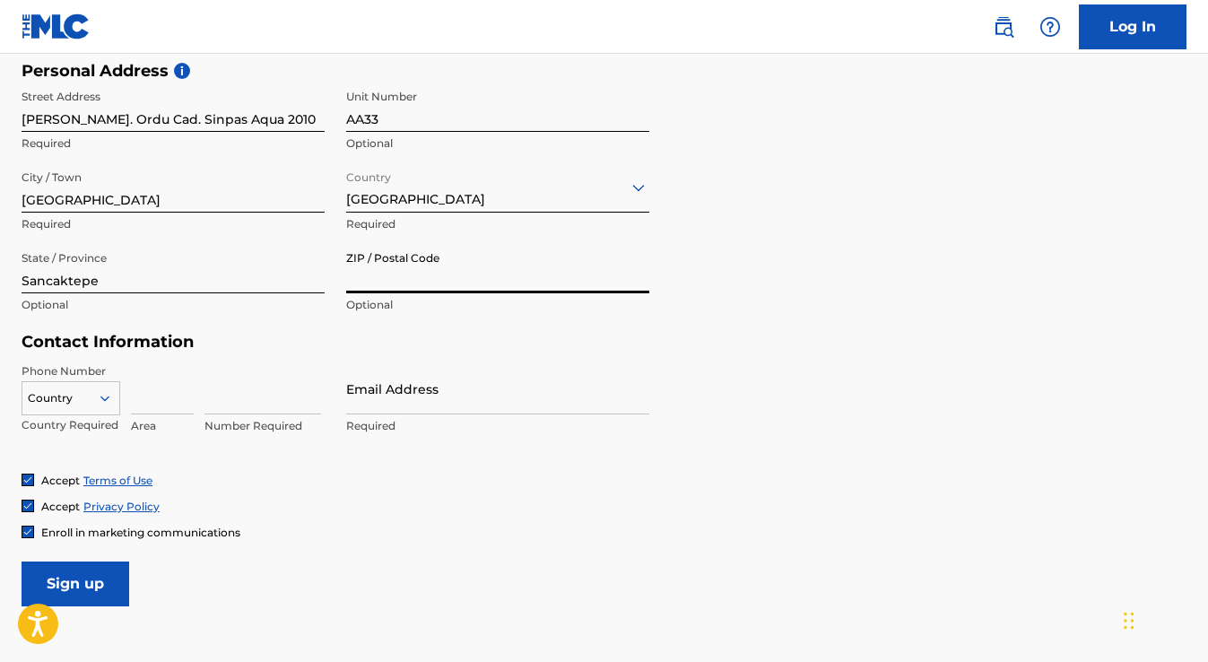
click at [416, 282] on input "ZIP / Postal Code" at bounding box center [497, 267] width 303 height 51
type input "34785"
click at [815, 394] on form "User Information First Name Türker Required Last Name Baloğlu Required Date Of …" at bounding box center [604, 209] width 1165 height 796
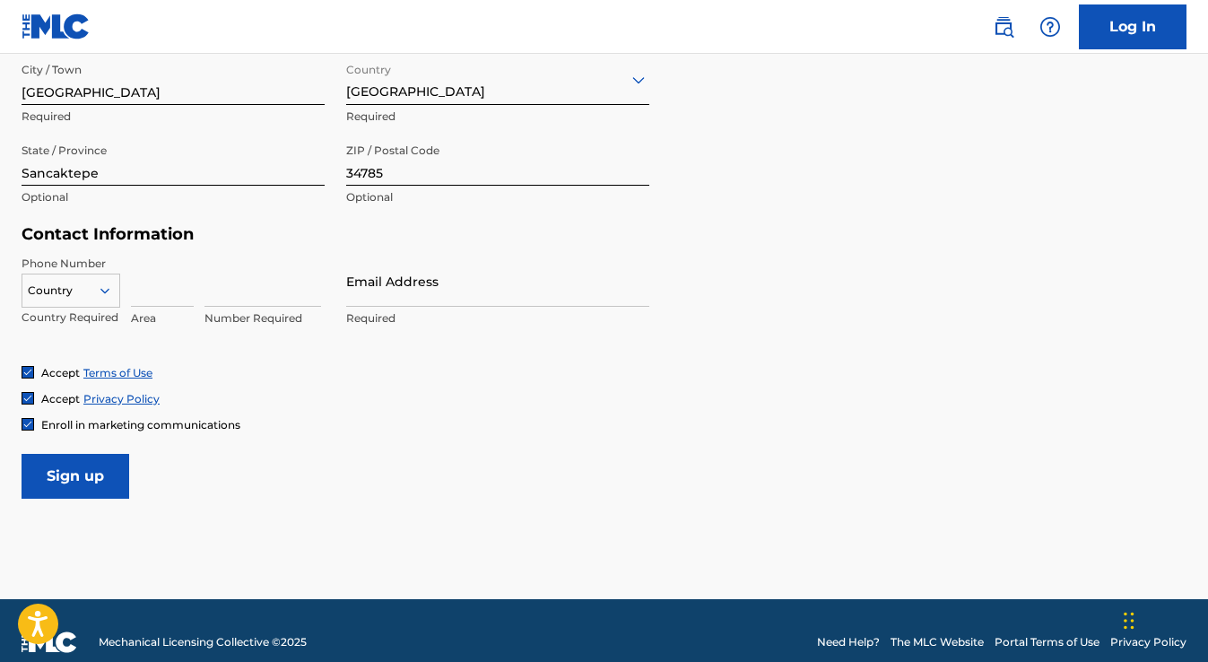
scroll to position [740, 0]
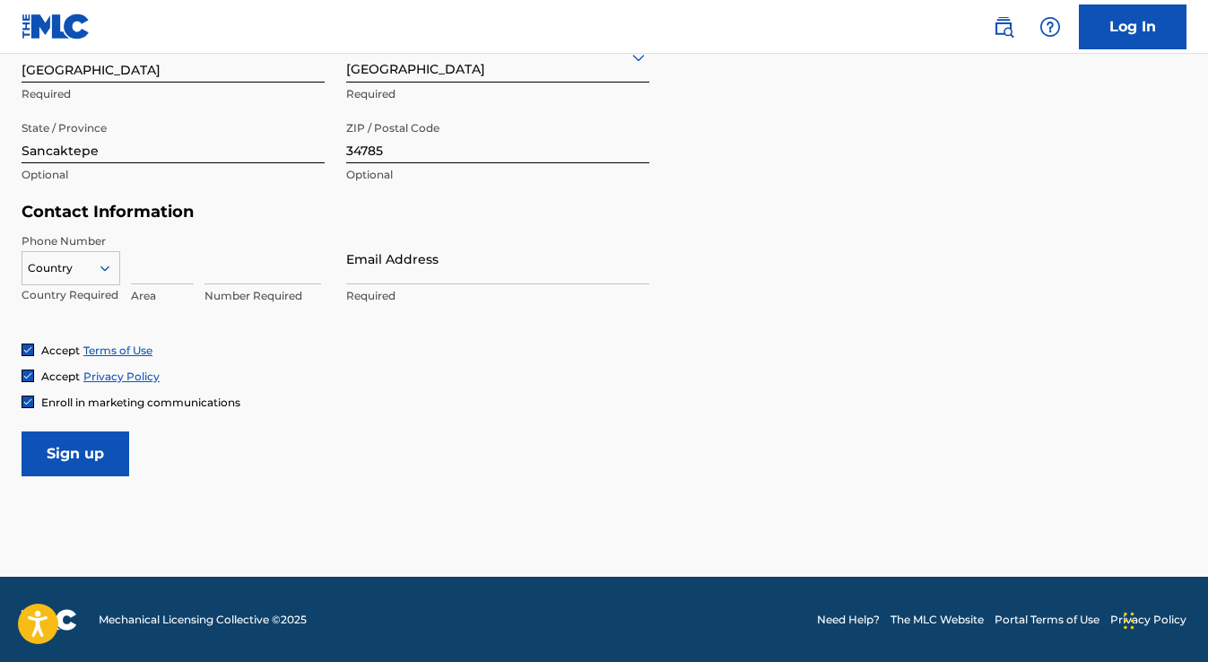
click at [75, 270] on div at bounding box center [70, 268] width 97 height 20
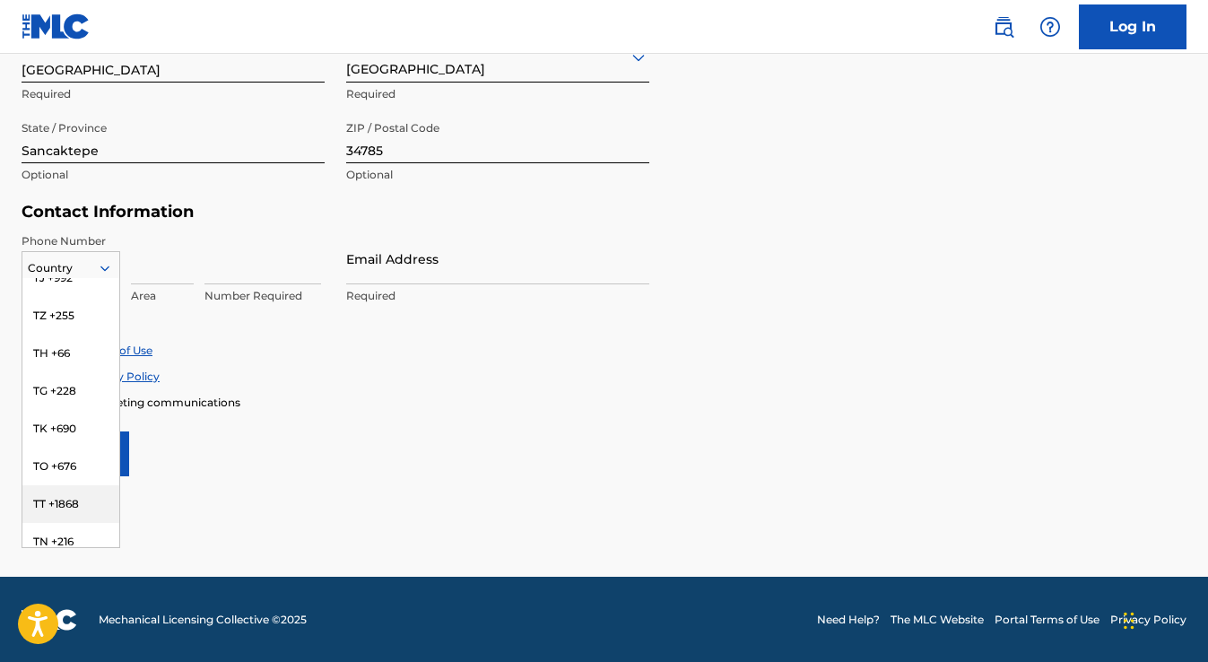
scroll to position [7323, 0]
click at [82, 448] on div "TR +90" at bounding box center [70, 467] width 97 height 38
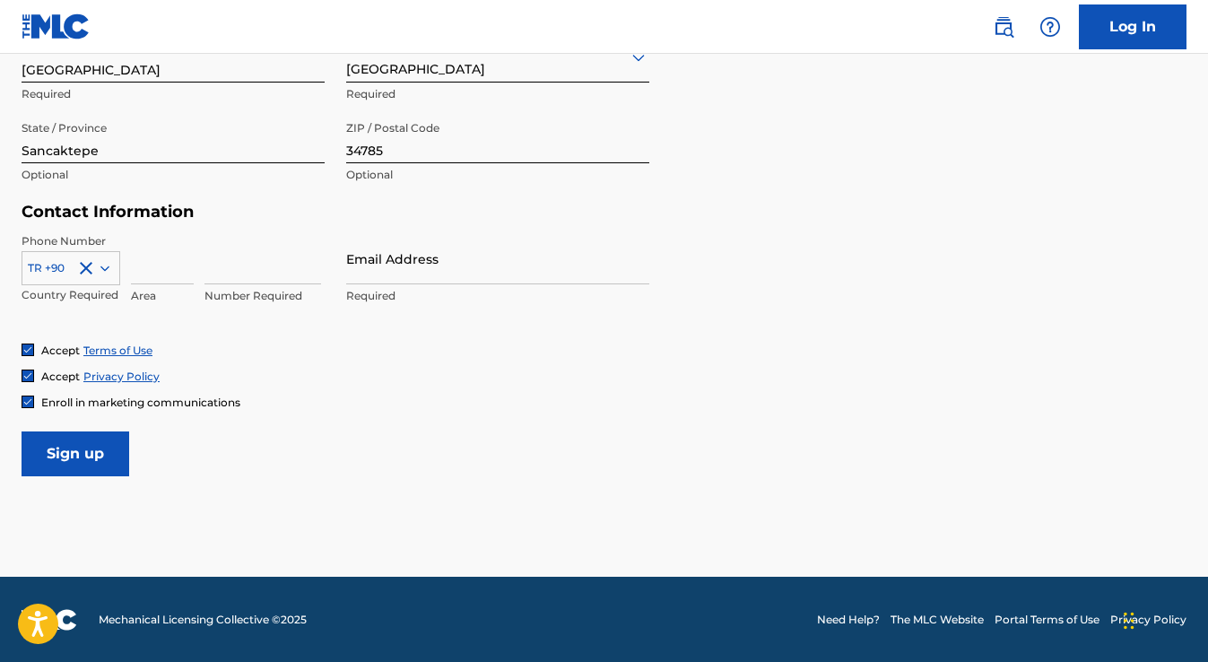
click at [154, 266] on input at bounding box center [162, 258] width 63 height 51
click at [423, 272] on input "Email Address" at bounding box center [497, 258] width 303 height 51
click at [168, 265] on input "5102233666" at bounding box center [162, 258] width 63 height 51
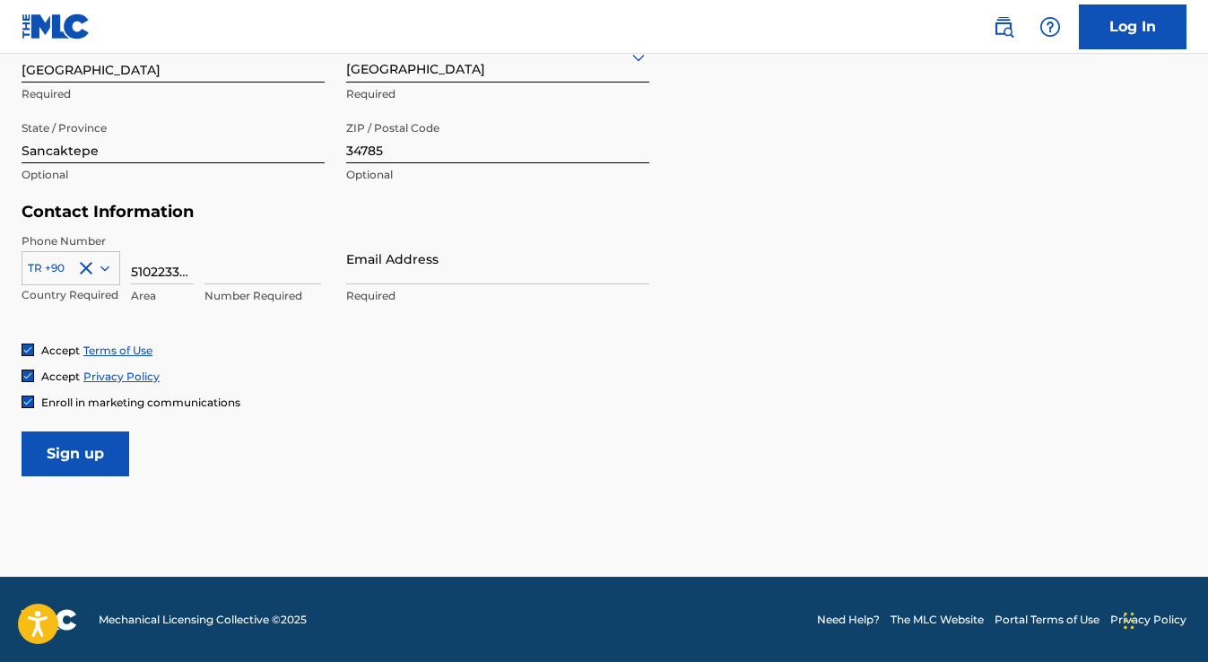
click at [168, 265] on input "5102233666" at bounding box center [162, 258] width 63 height 51
type input "510"
click at [242, 271] on input at bounding box center [263, 258] width 117 height 51
type input "2233666"
click at [418, 268] on input "Email Address" at bounding box center [497, 258] width 303 height 51
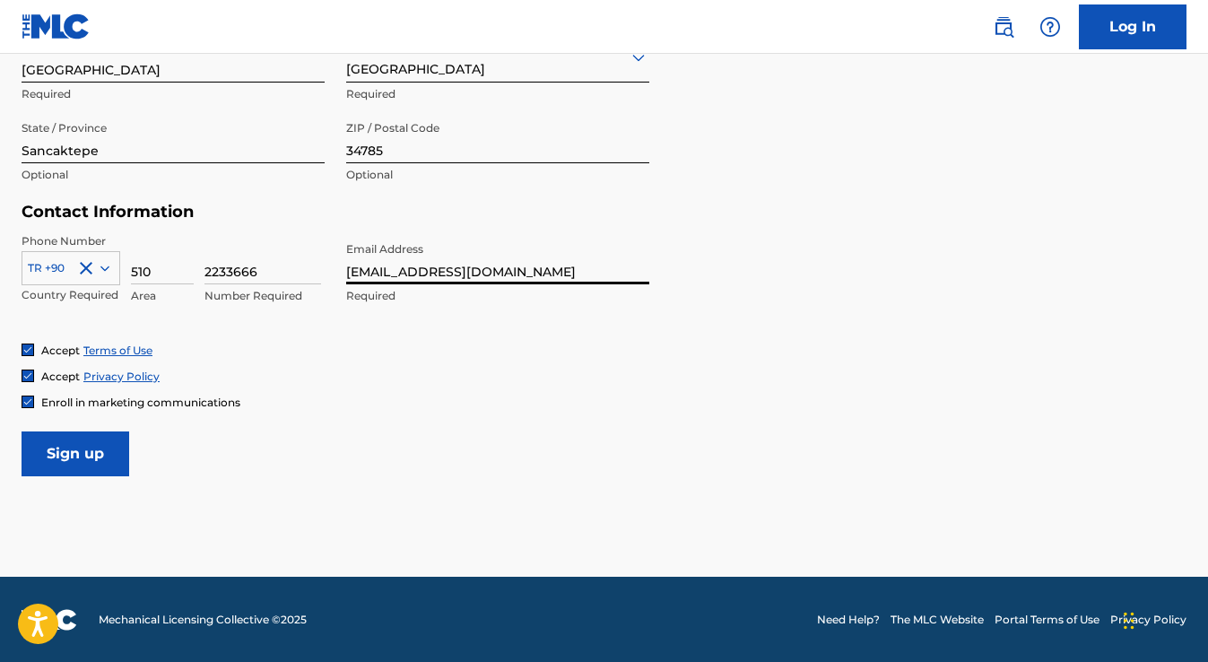
type input "[EMAIL_ADDRESS][DOMAIN_NAME]"
click at [459, 442] on form "User Information First Name Türker Required Last Name Baloğlu Required Date Of …" at bounding box center [604, 79] width 1165 height 796
click at [100, 452] on input "Sign up" at bounding box center [76, 454] width 108 height 45
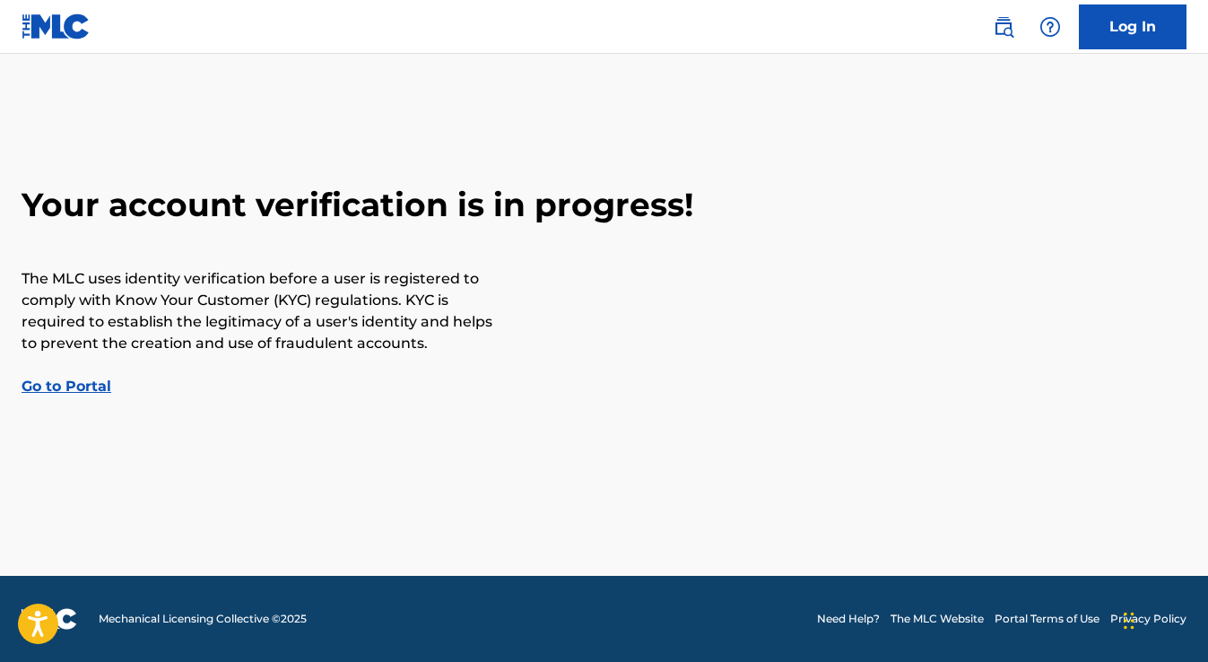
click at [98, 382] on link "Go to Portal" at bounding box center [67, 386] width 90 height 17
